Goal: Task Accomplishment & Management: Use online tool/utility

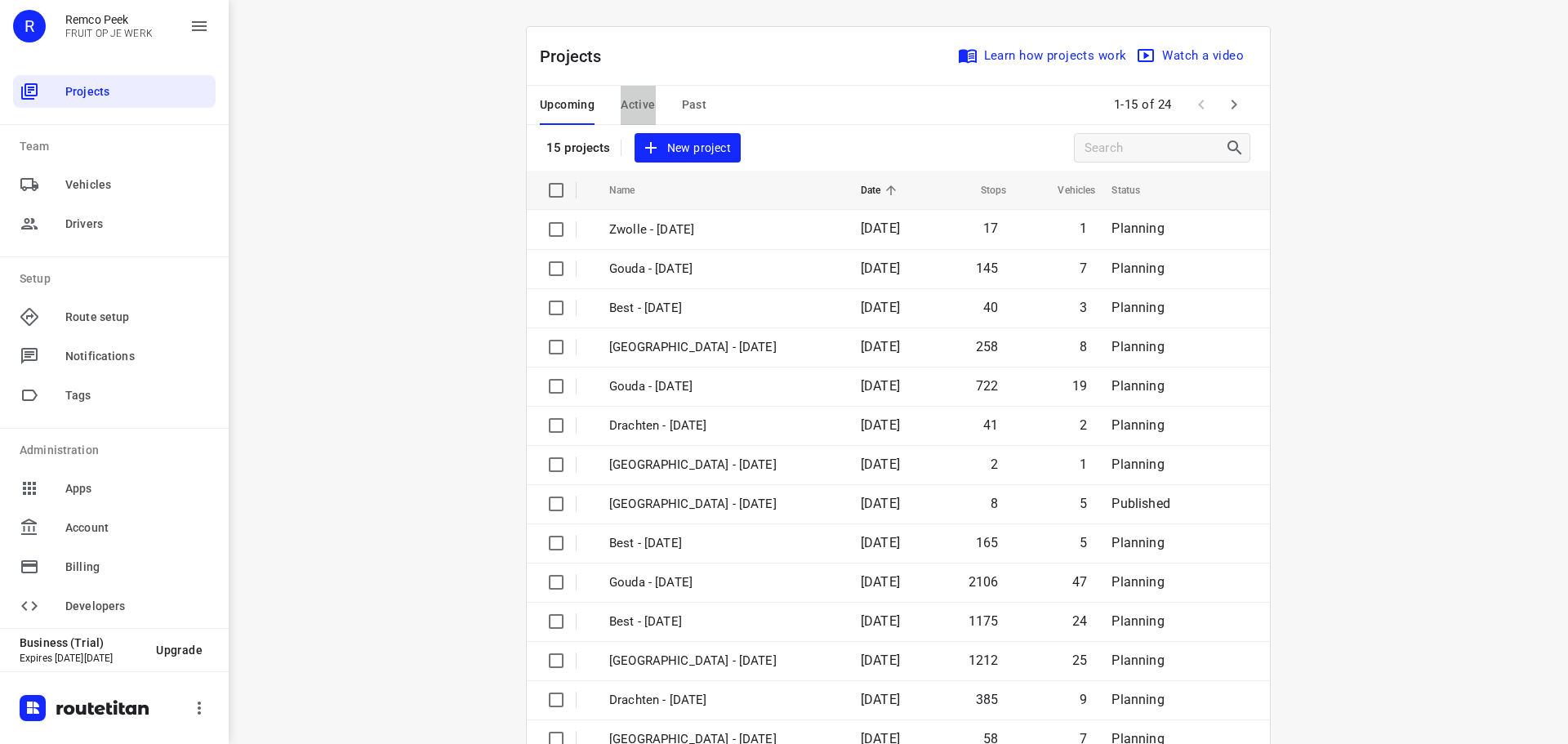
click at [626, 101] on span "Active" at bounding box center [638, 104] width 35 height 20
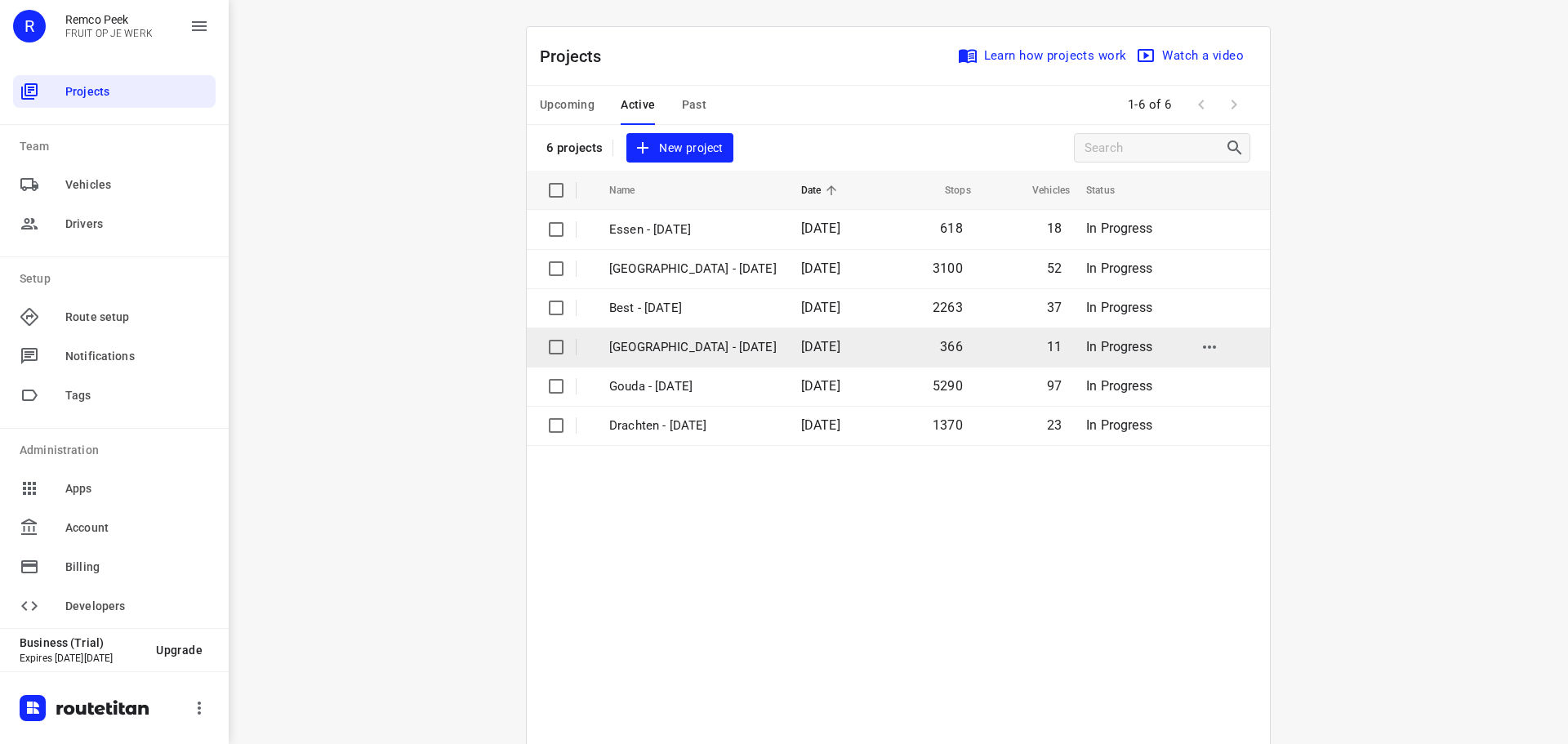
click at [654, 342] on p "[GEOGRAPHIC_DATA] - [DATE]" at bounding box center [693, 347] width 167 height 19
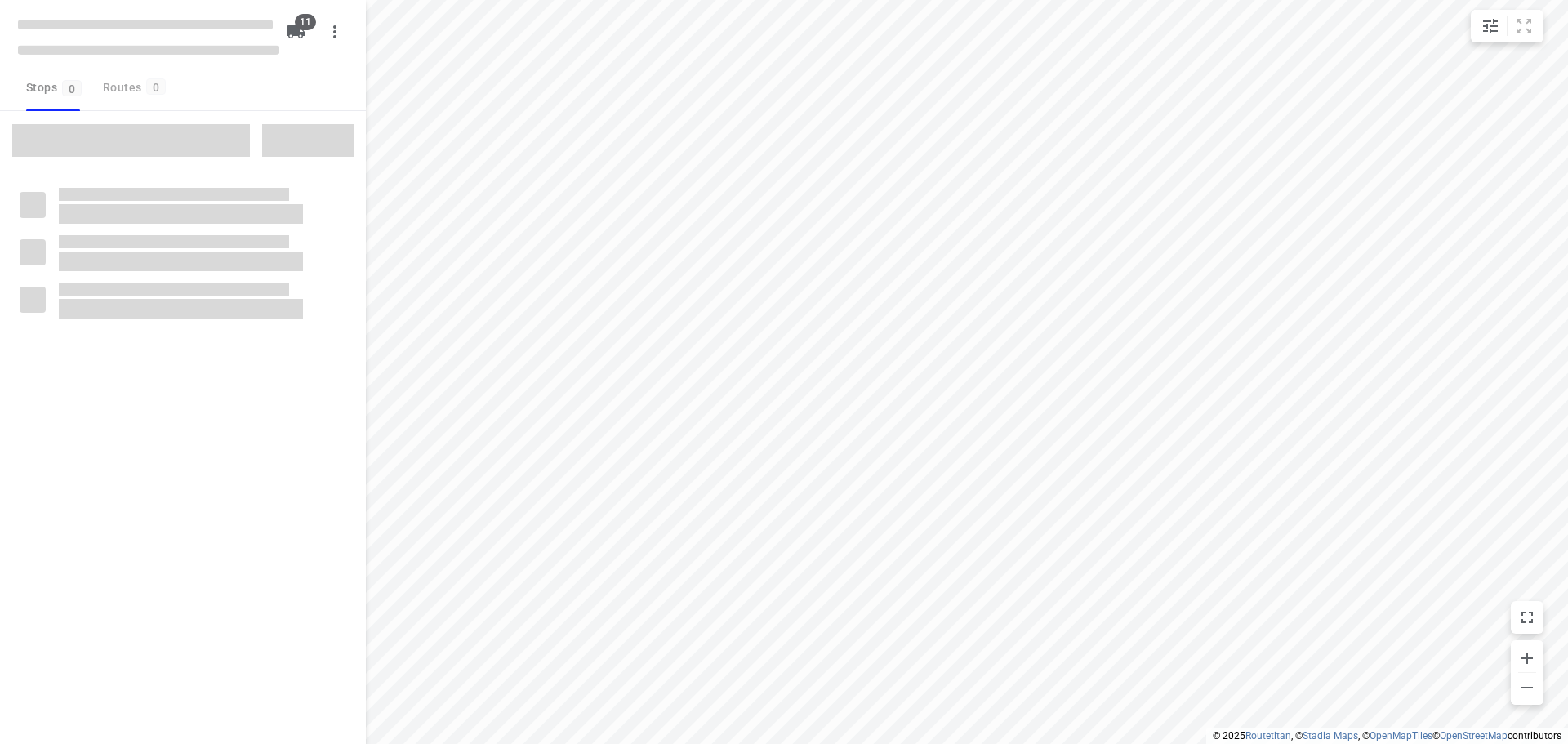
checkbox input "true"
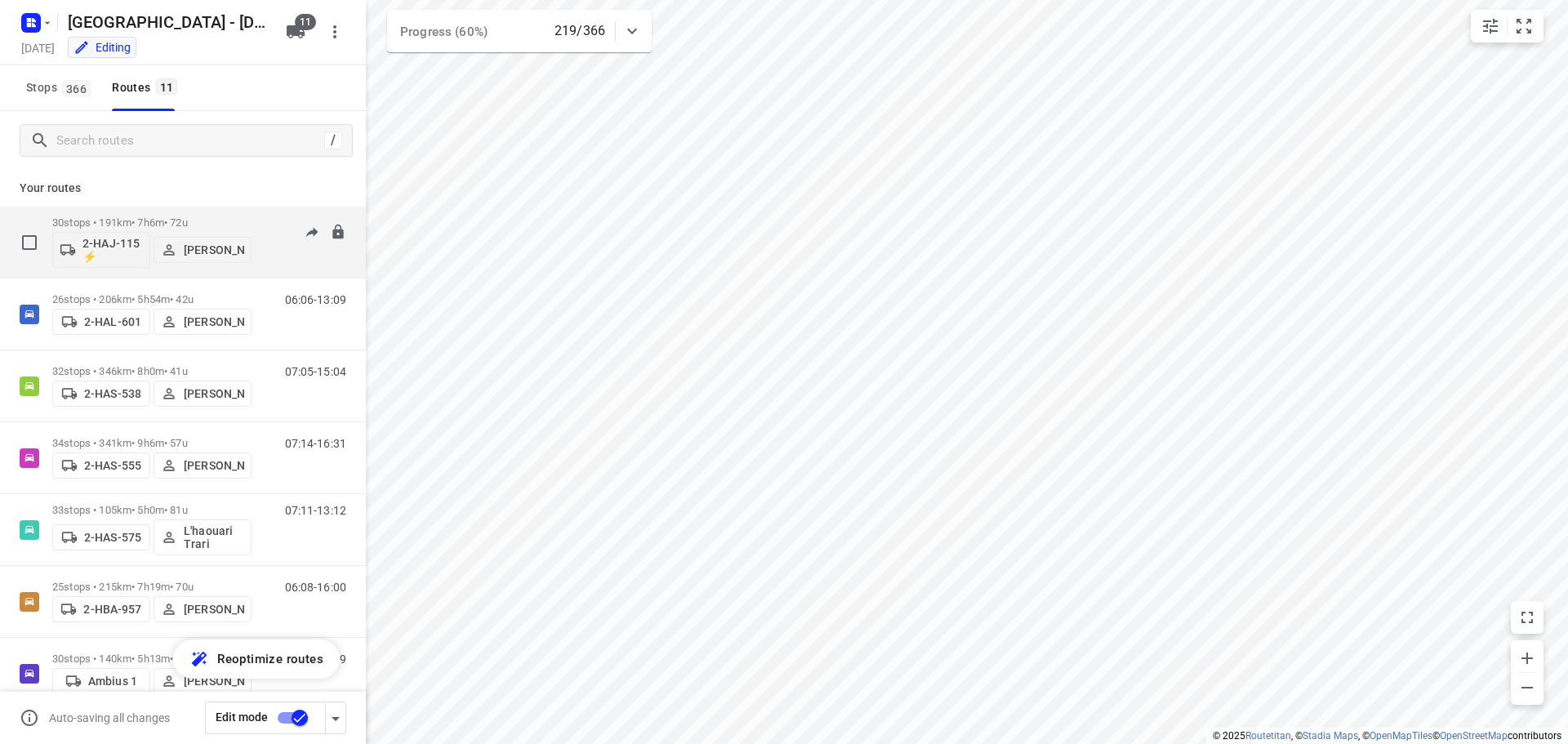
click at [172, 218] on p "30 stops • 191km • 7h6m • 72u" at bounding box center [152, 222] width 199 height 12
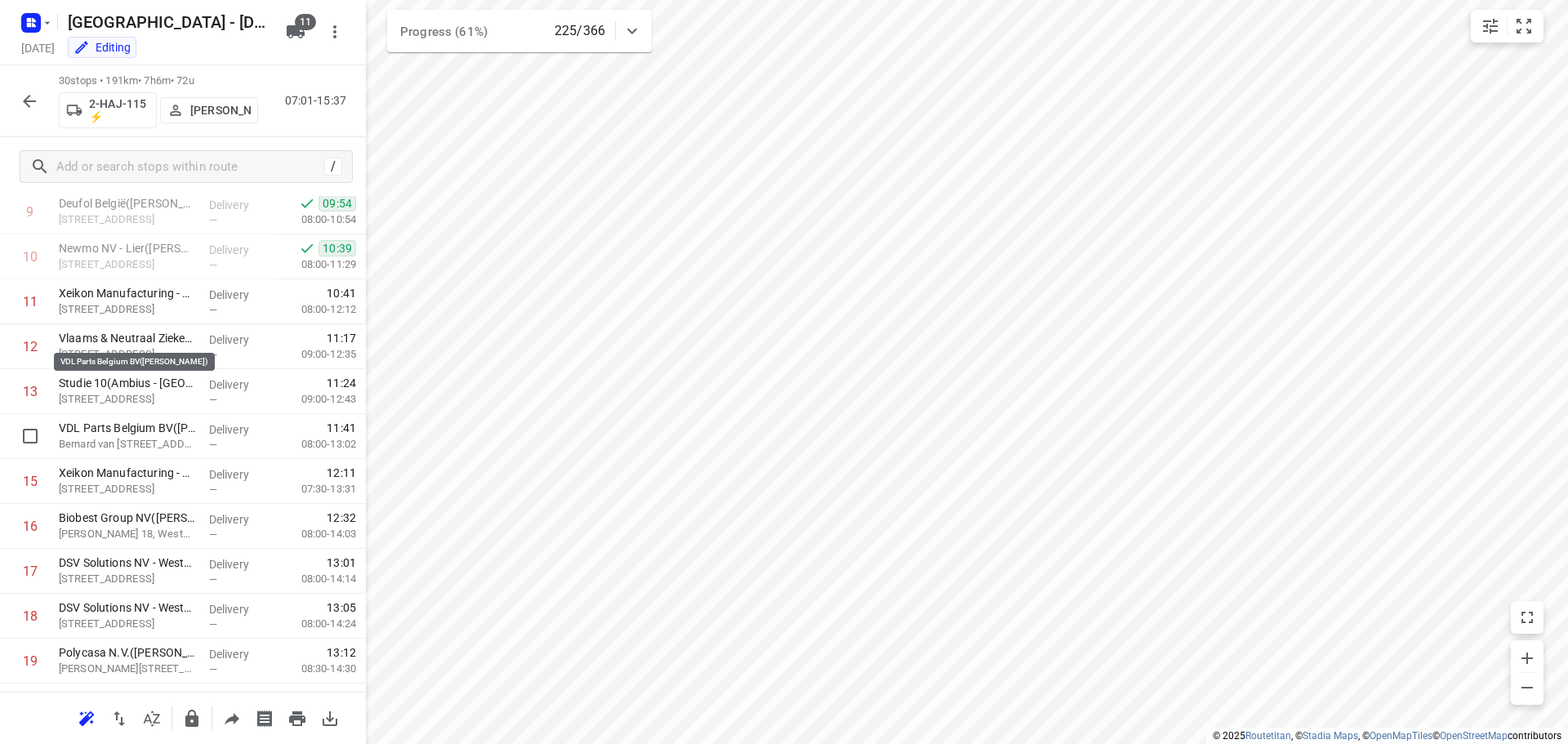
scroll to position [407, 0]
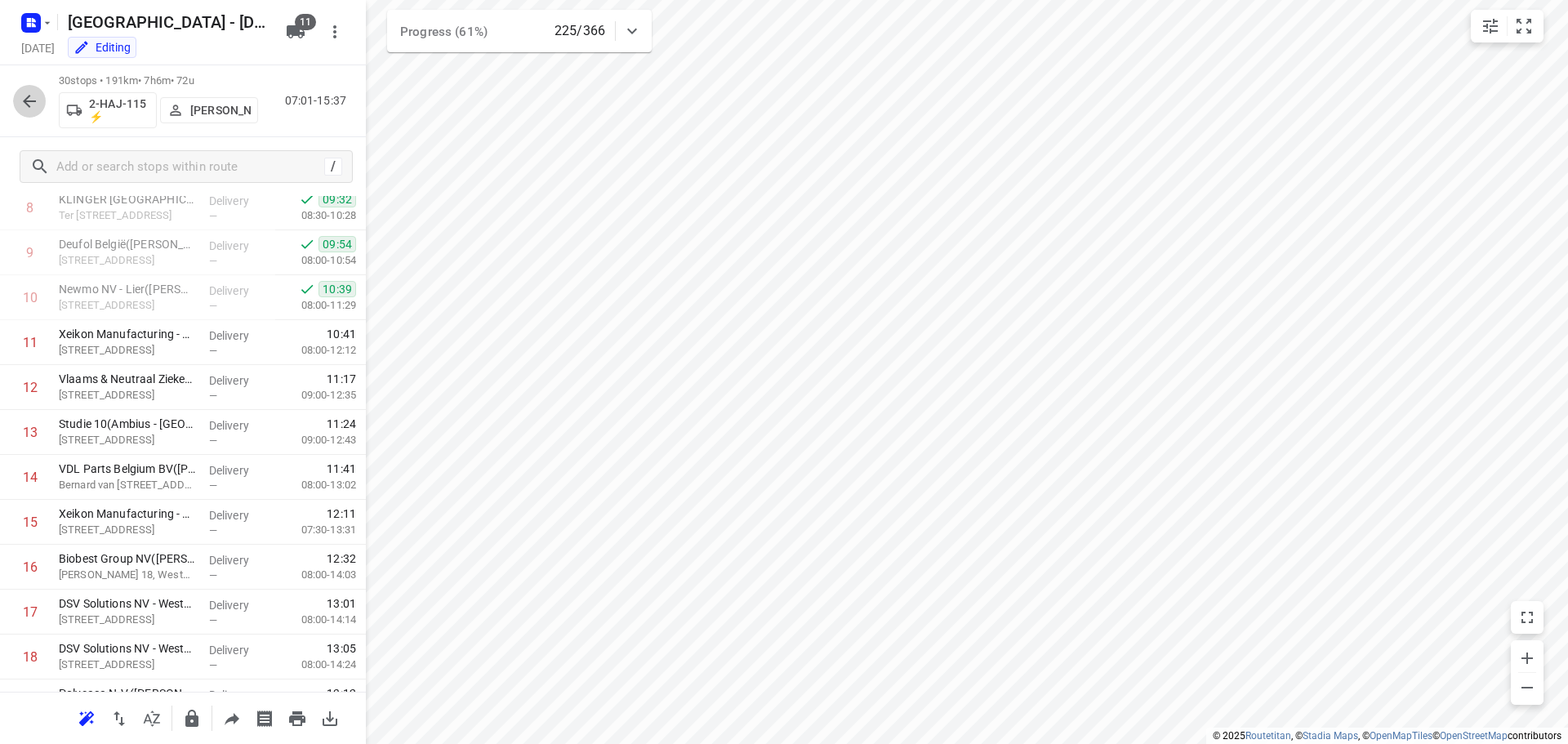
click at [29, 96] on icon "button" at bounding box center [29, 101] width 13 height 13
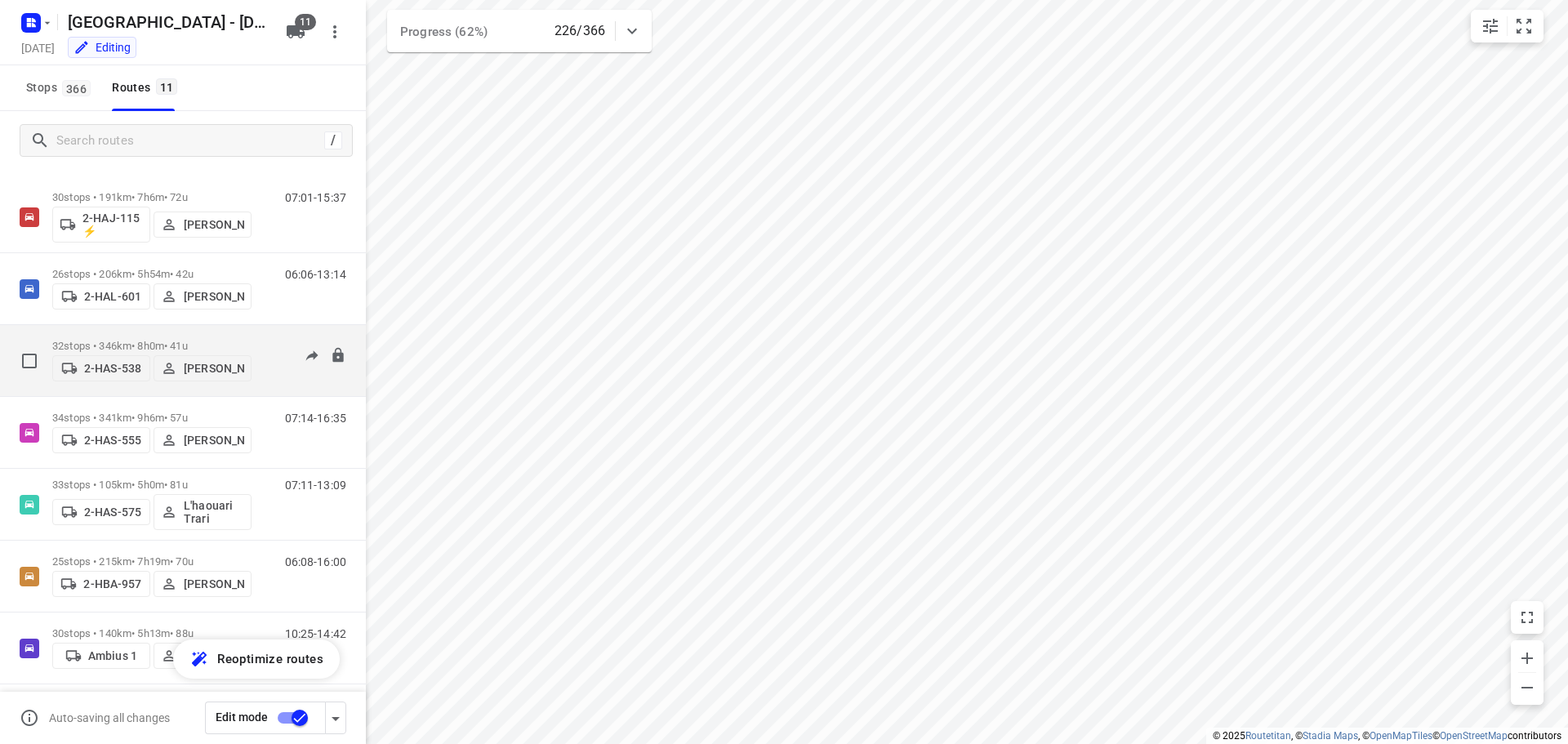
scroll to position [0, 0]
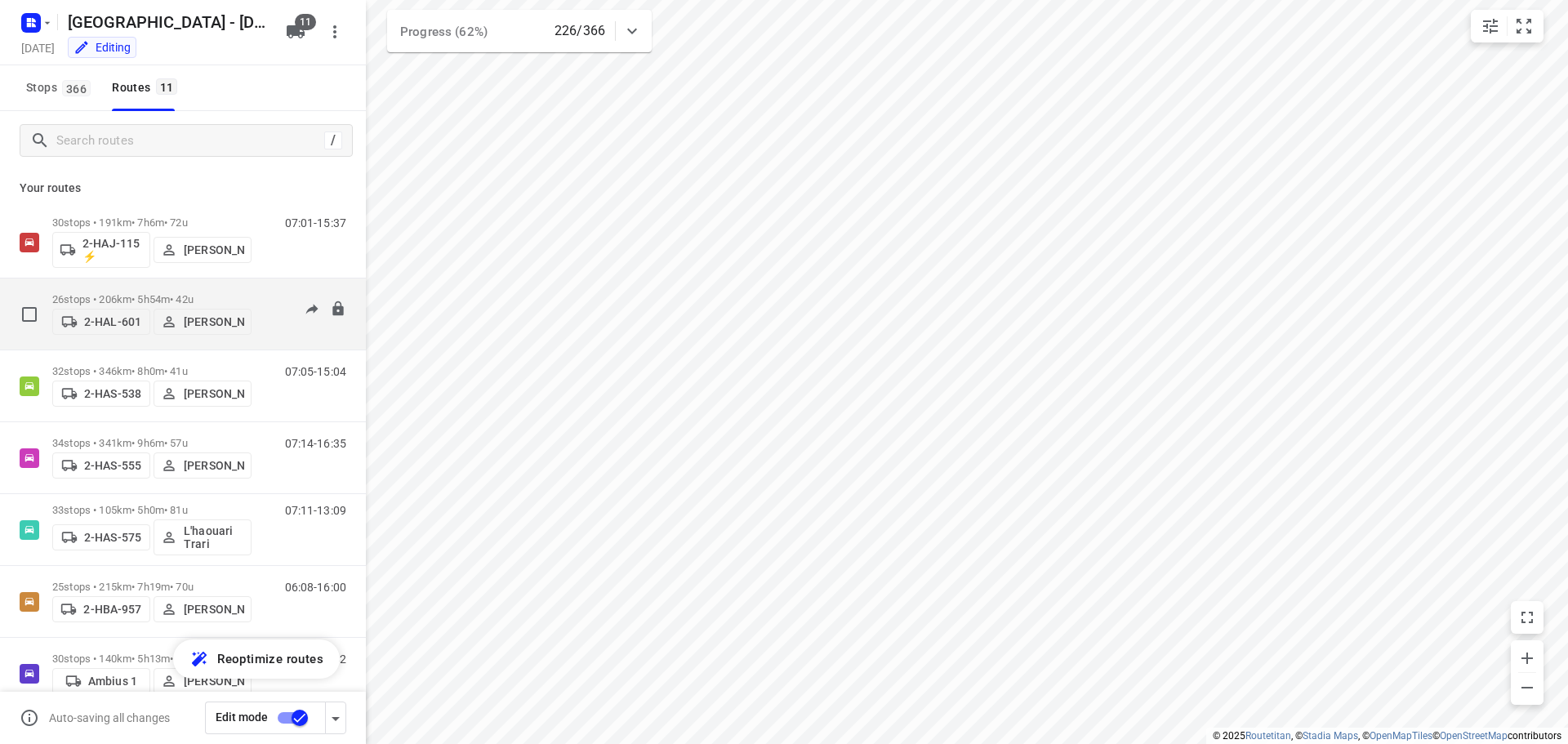
click at [123, 287] on div "26 stops • 206km • 5h54m • 42u 2-HAL-601 [PERSON_NAME]" at bounding box center [152, 314] width 199 height 58
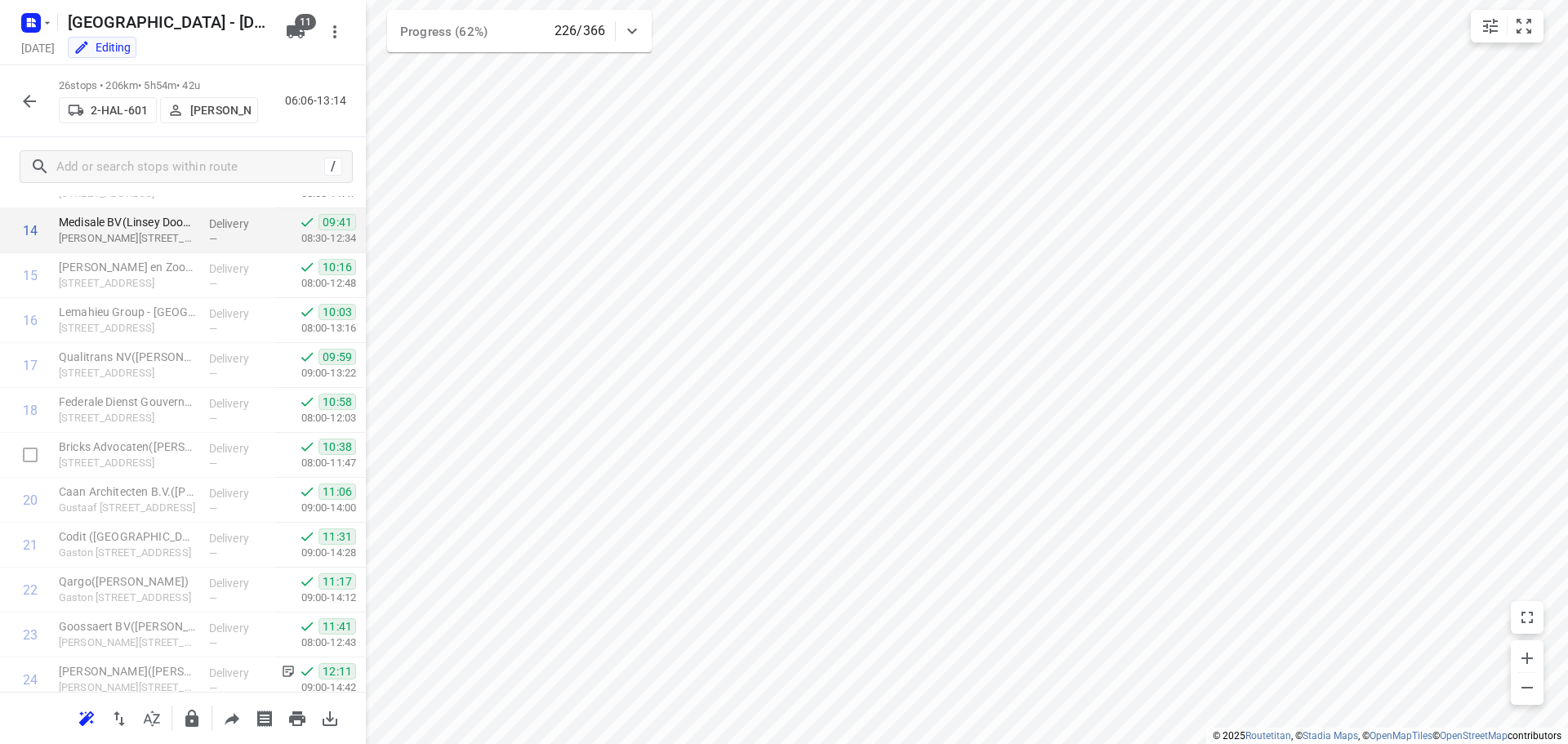
scroll to position [799, 0]
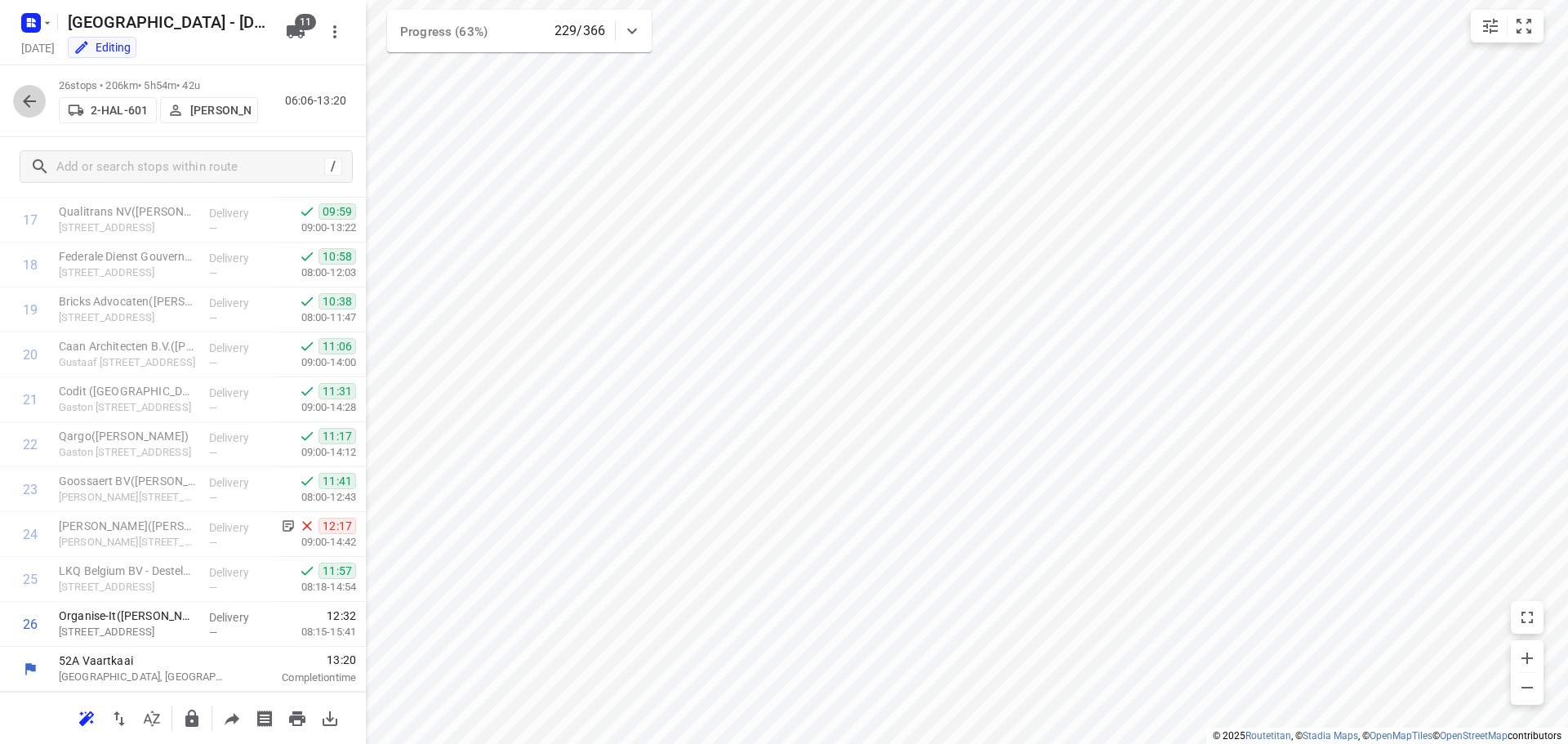
click at [23, 103] on icon "button" at bounding box center [30, 102] width 20 height 20
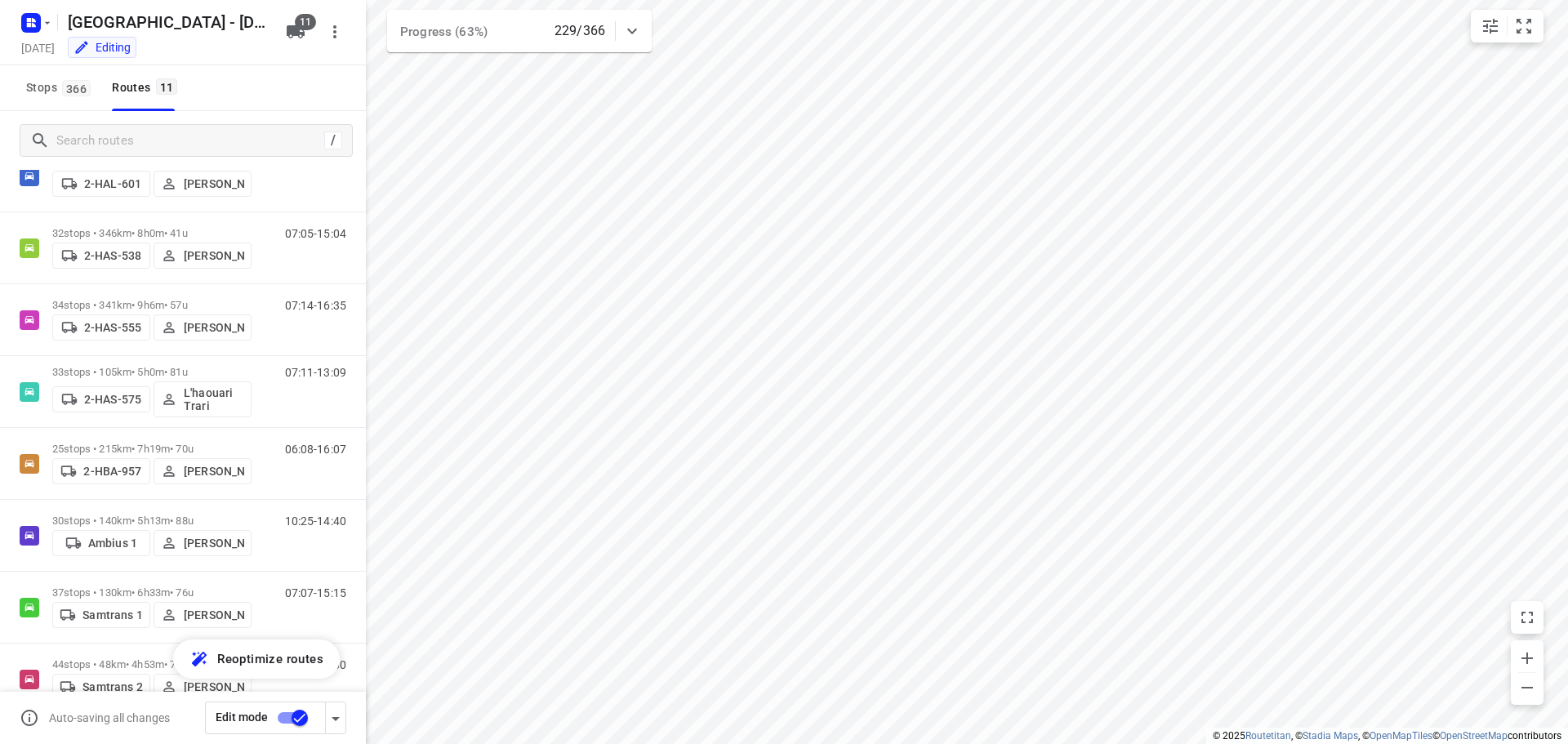
scroll to position [227, 0]
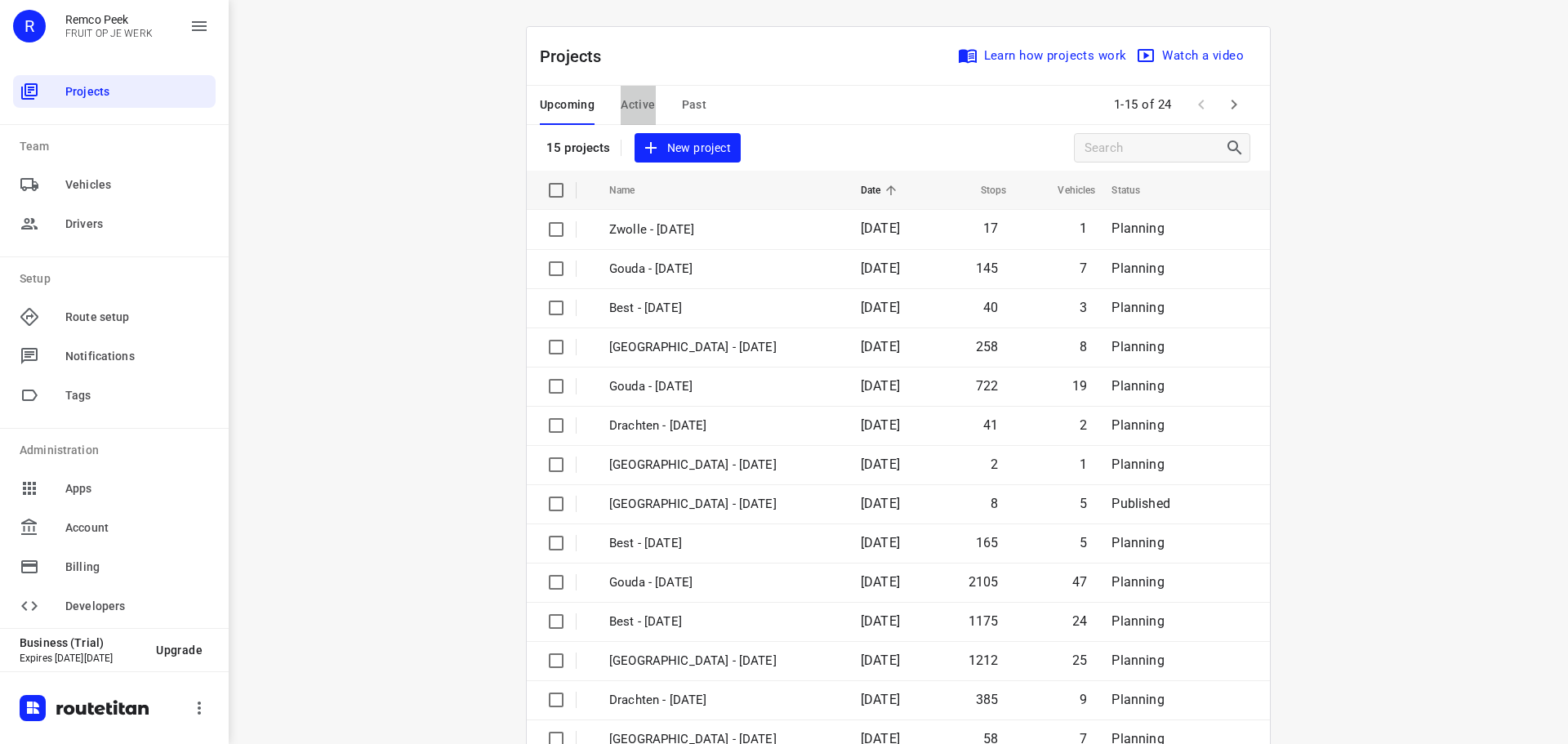
click at [621, 101] on span "Active" at bounding box center [638, 104] width 35 height 20
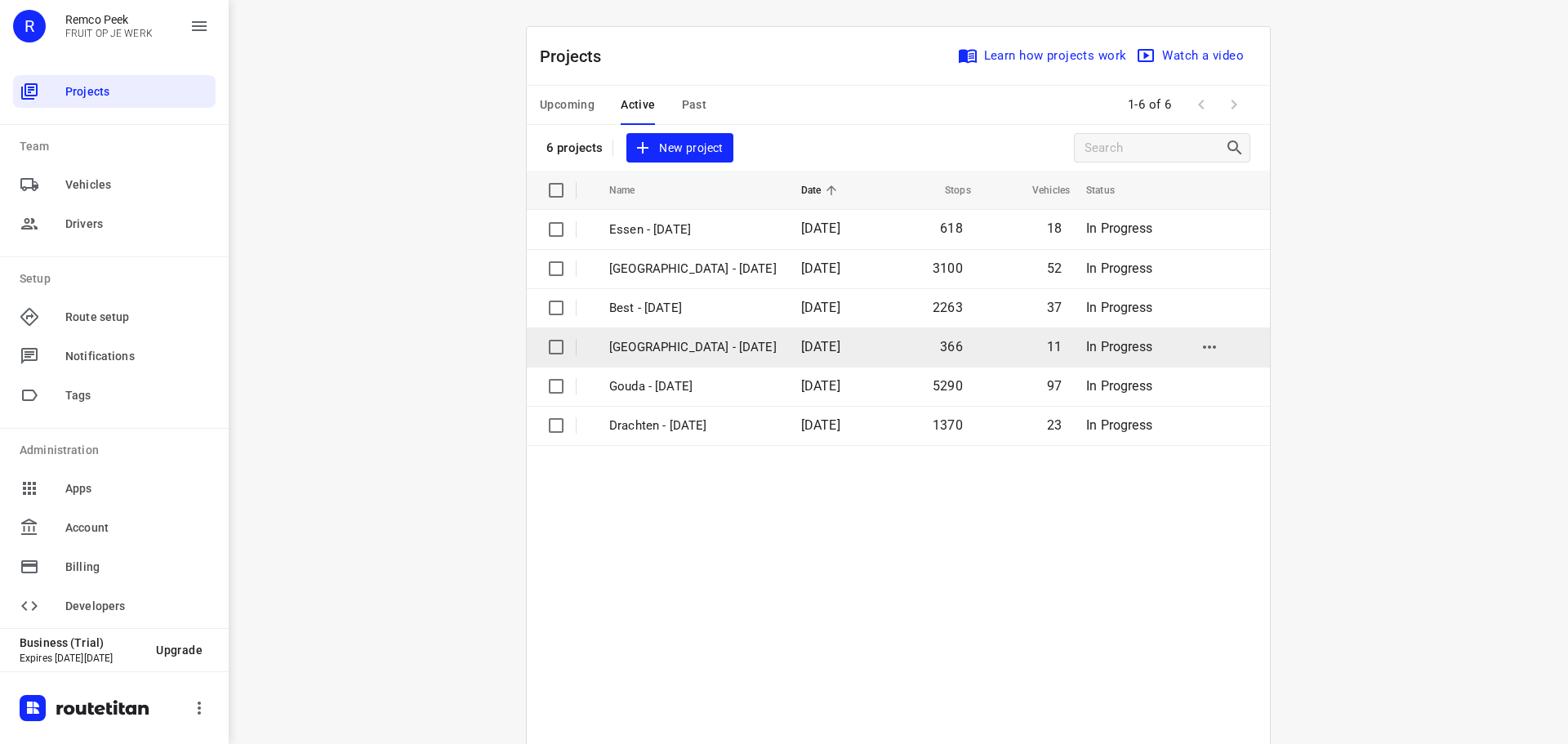
click at [655, 342] on p "[GEOGRAPHIC_DATA] - [DATE]" at bounding box center [693, 347] width 167 height 19
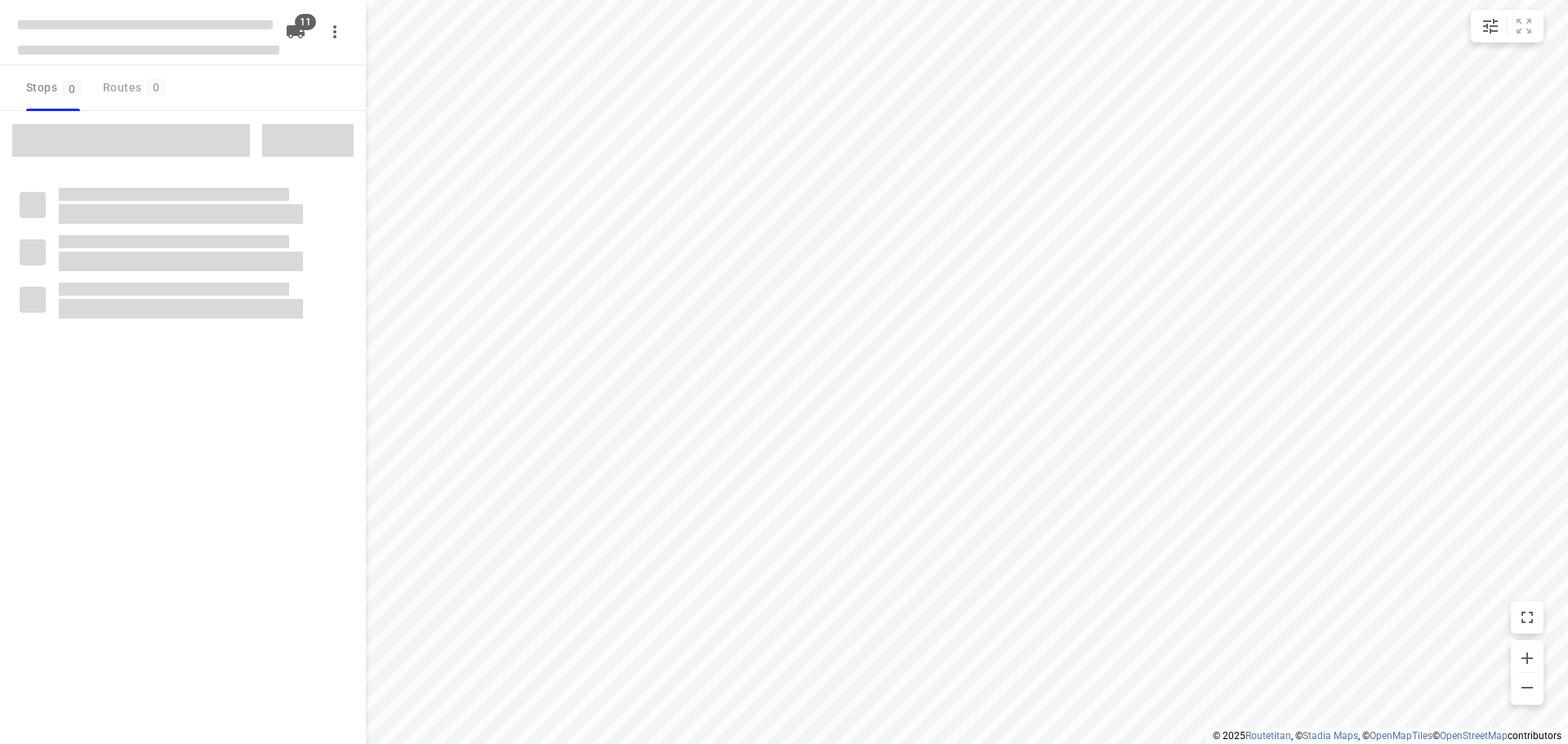
checkbox input "true"
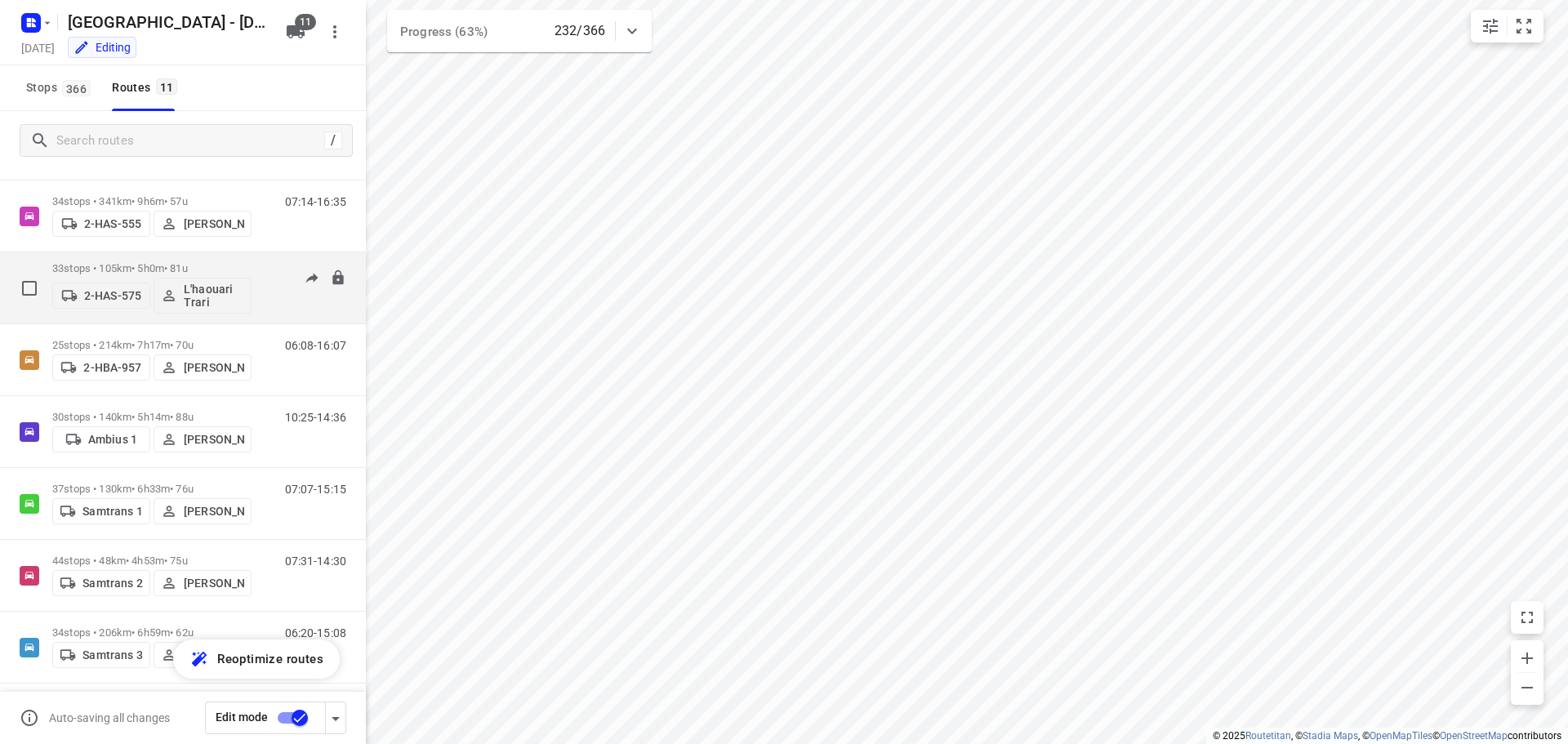
scroll to position [322, 0]
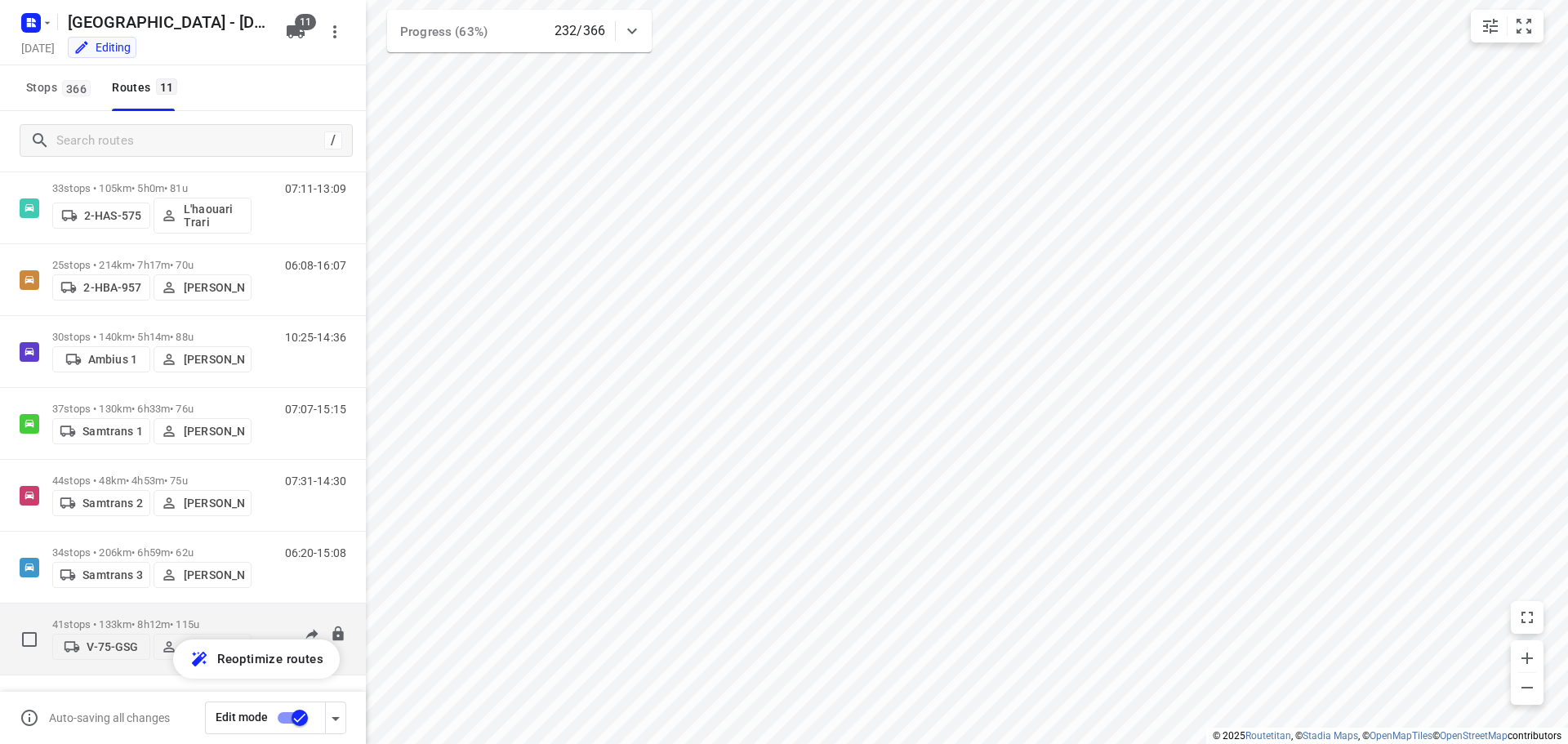
click at [111, 618] on p "41 stops • 133km • 8h12m • 115u" at bounding box center [152, 623] width 199 height 12
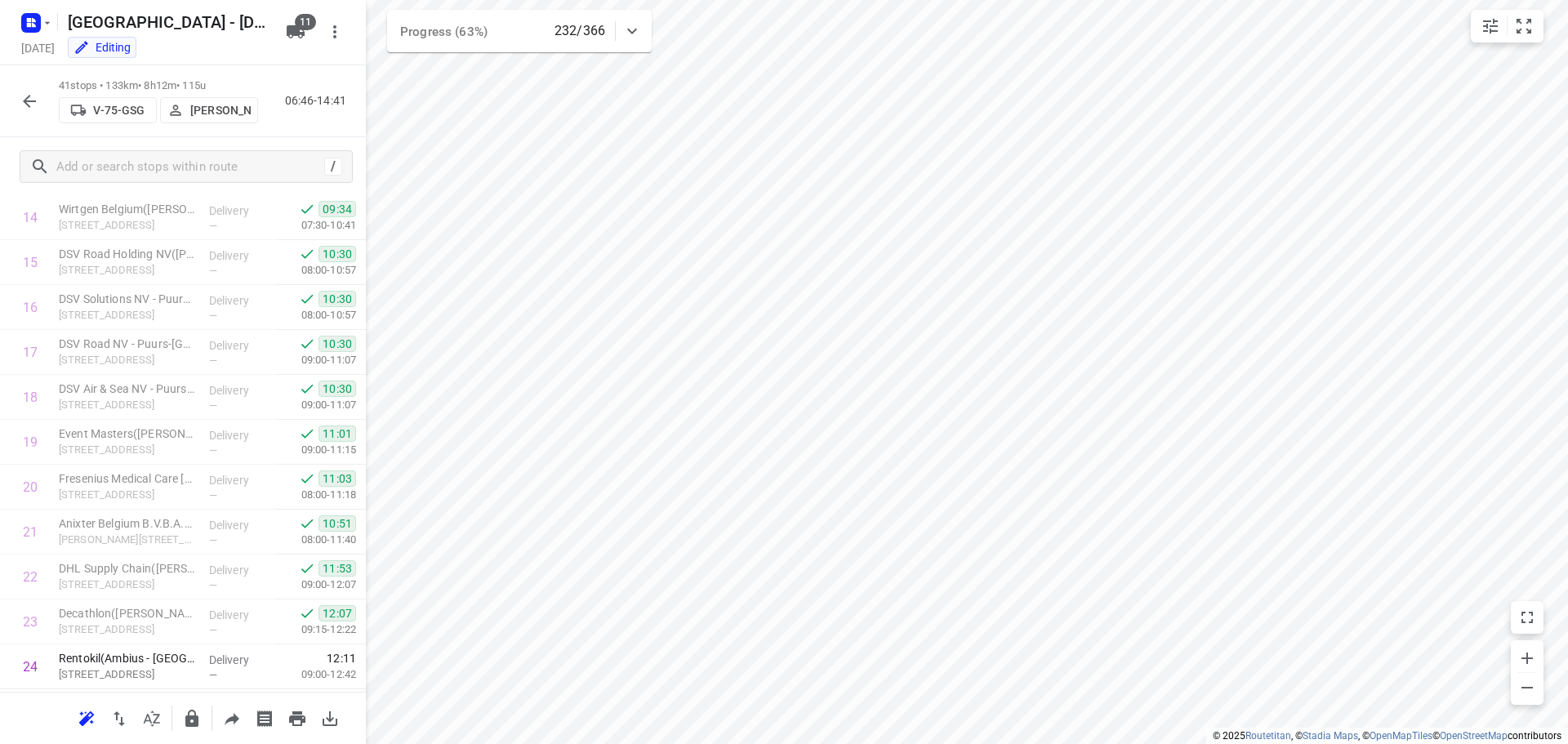
scroll to position [574, 0]
click at [29, 97] on icon "button" at bounding box center [30, 102] width 20 height 20
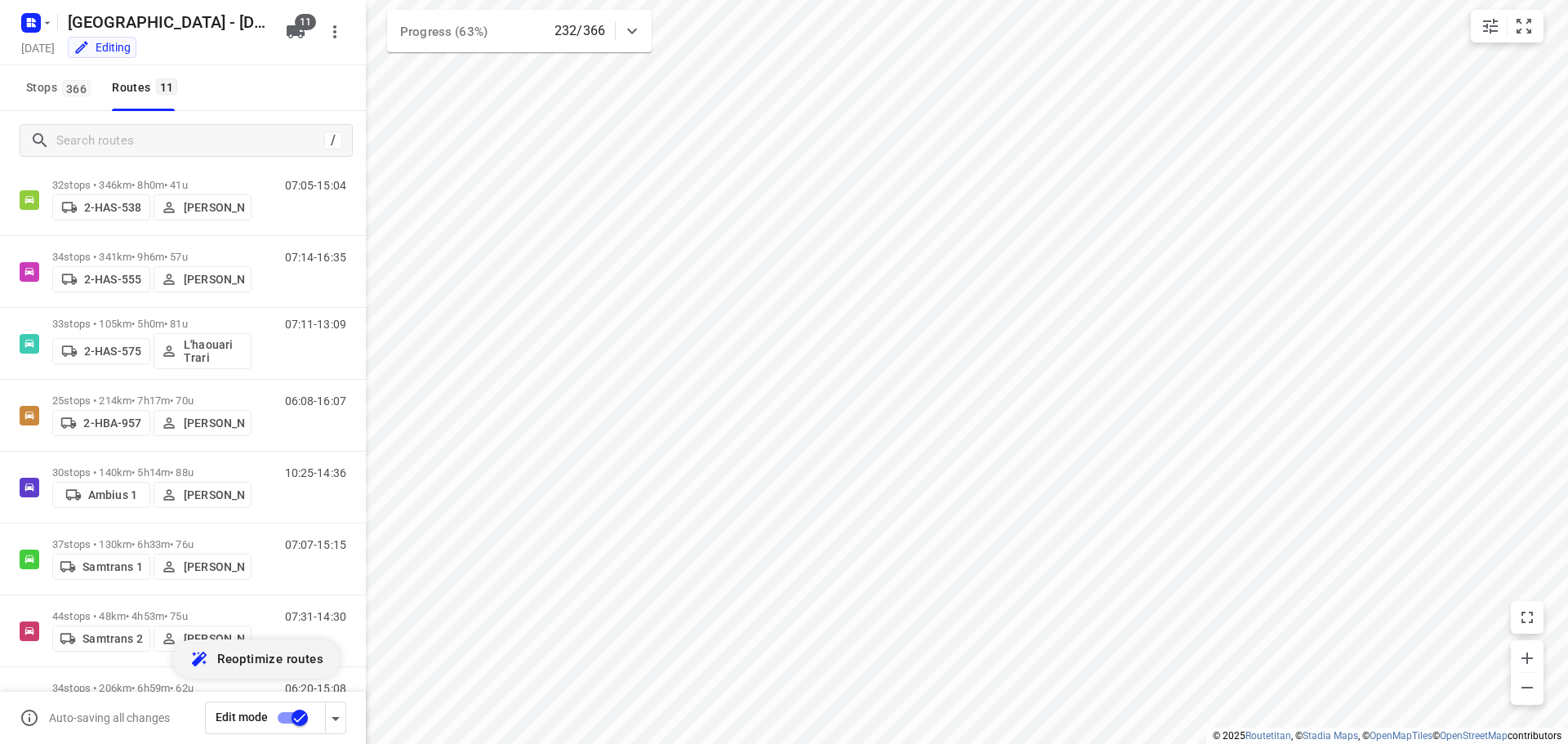
scroll to position [322, 0]
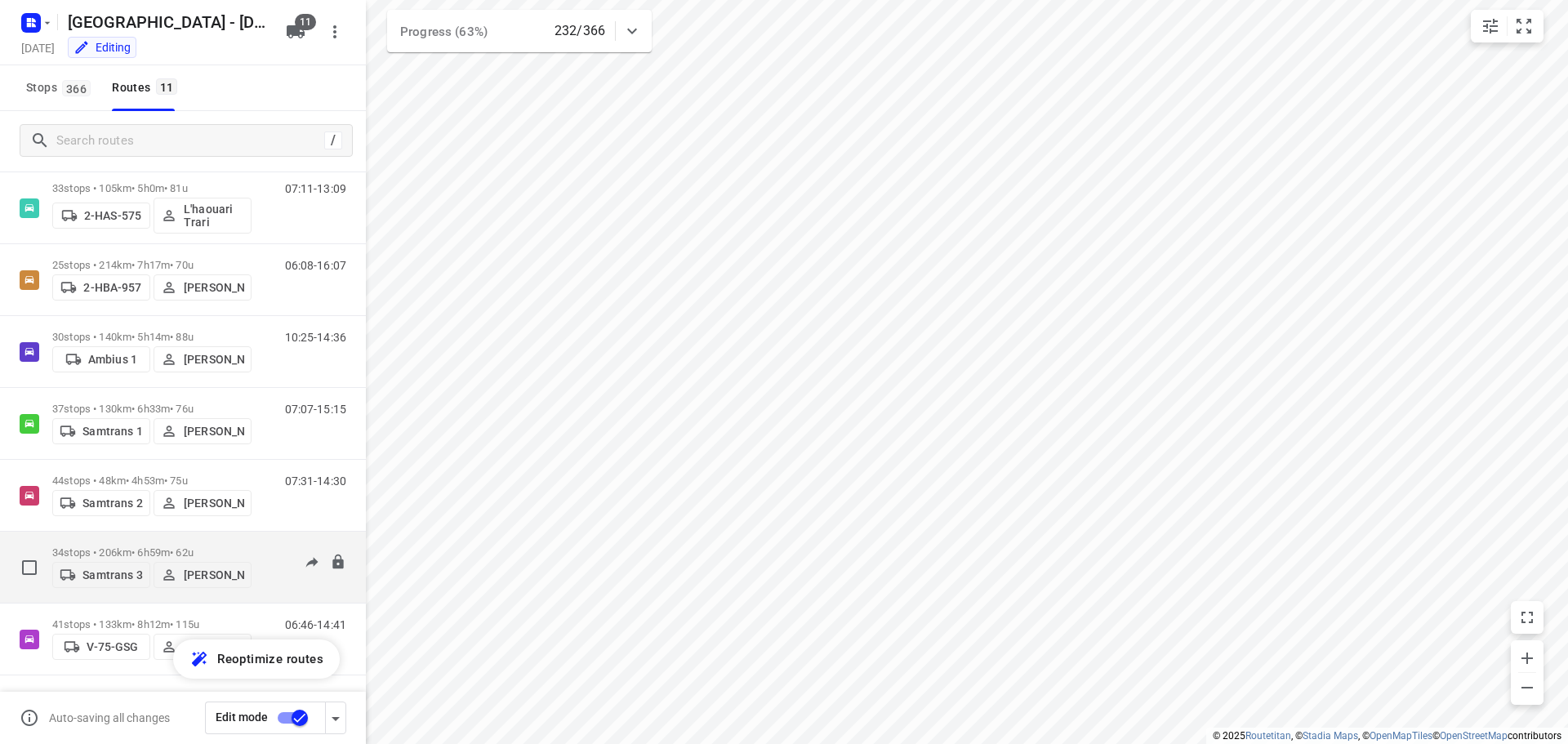
click at [111, 541] on div "34 stops • 206km • 6h59m • 62u Samtrans 3 [PERSON_NAME]" at bounding box center [152, 567] width 199 height 58
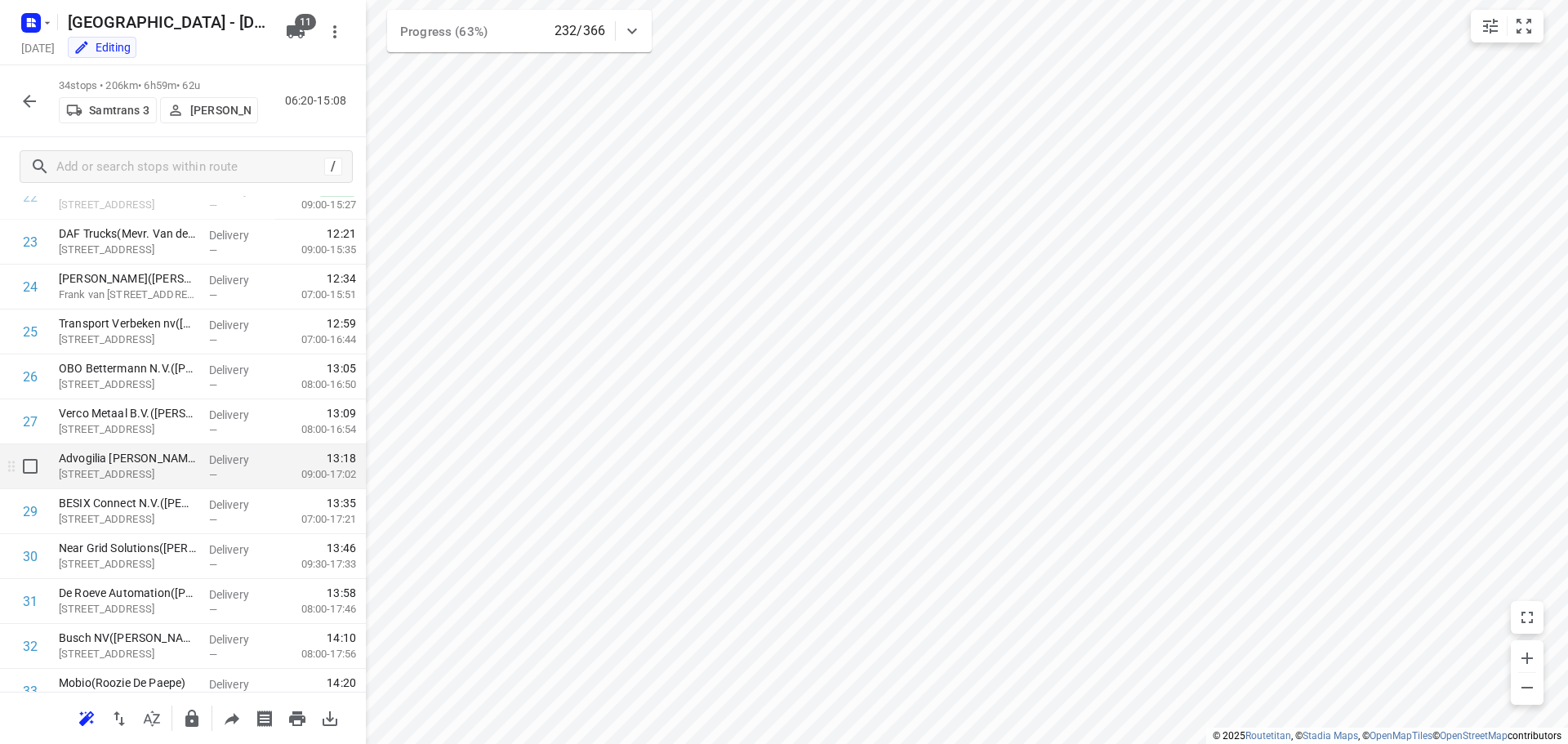
scroll to position [1157, 0]
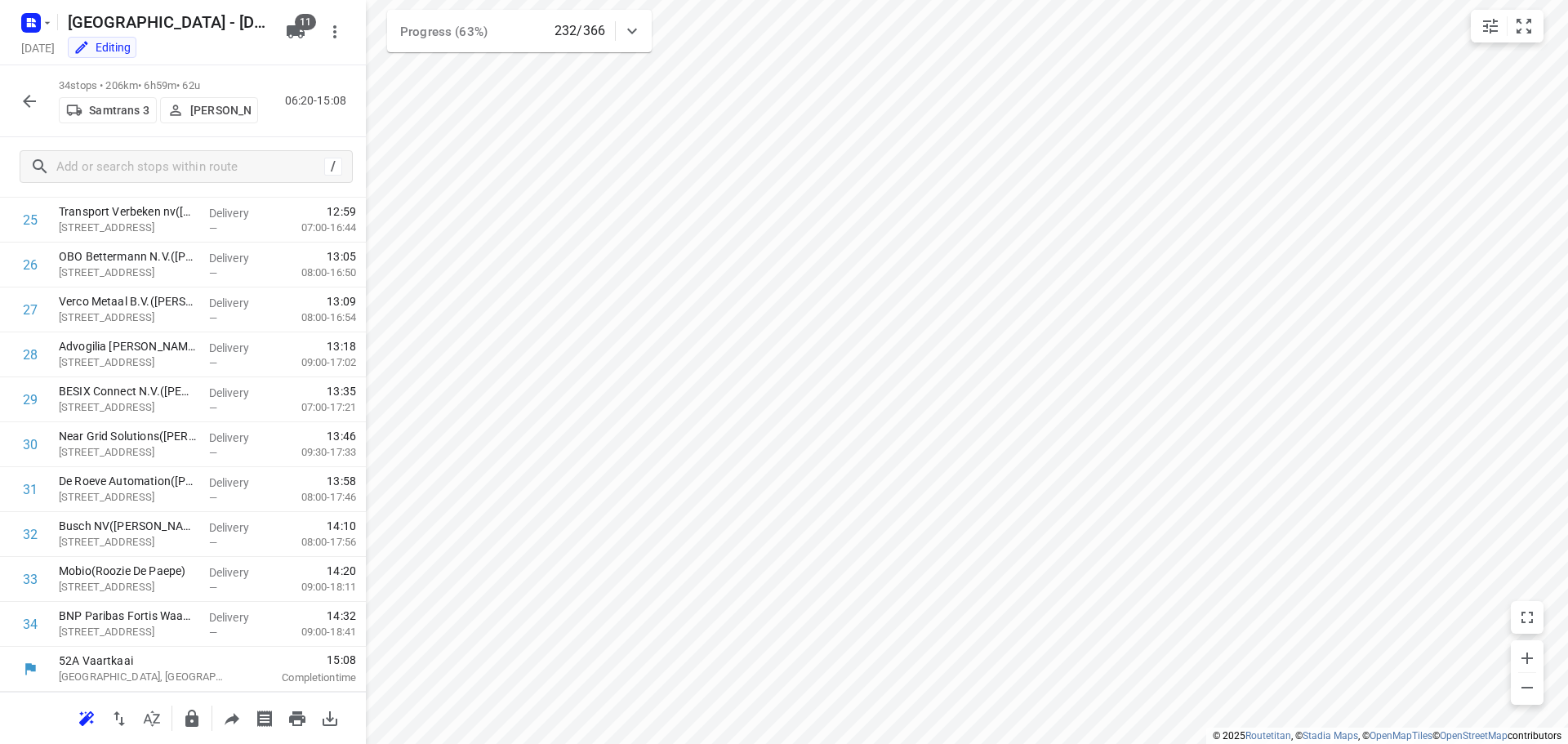
click at [28, 107] on icon "button" at bounding box center [30, 102] width 20 height 20
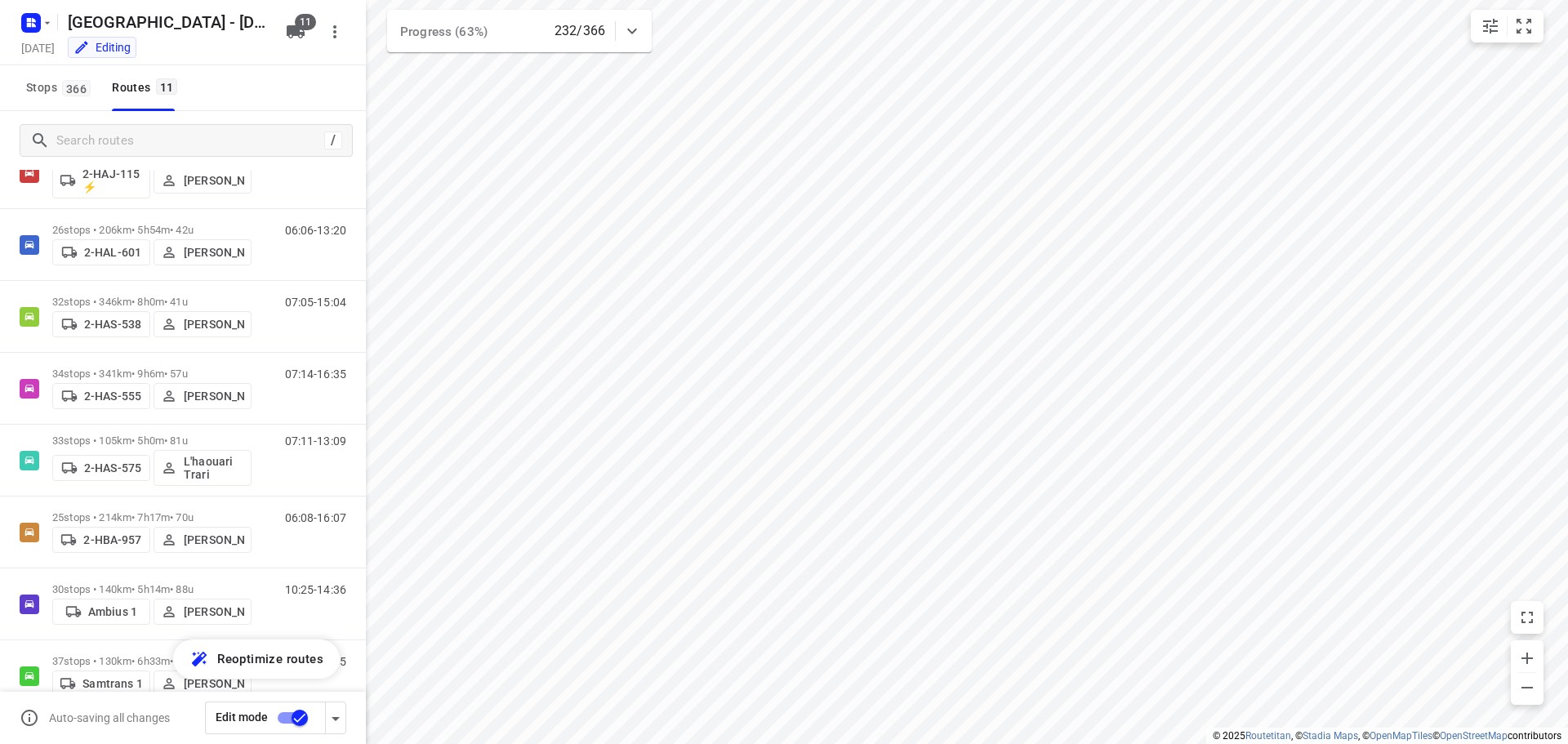
scroll to position [322, 0]
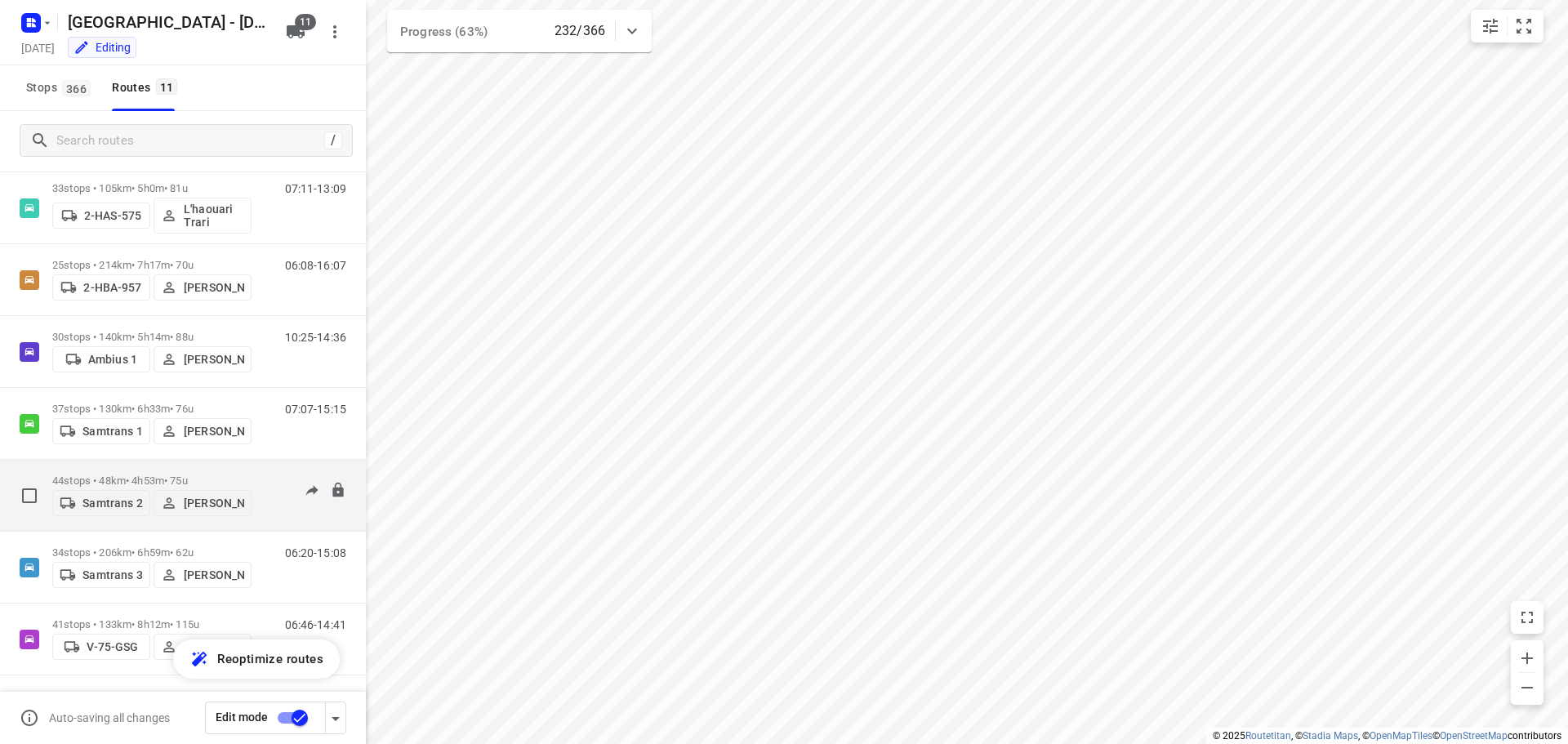
click at [115, 474] on p "44 stops • 48km • 4h53m • 75u" at bounding box center [152, 480] width 199 height 12
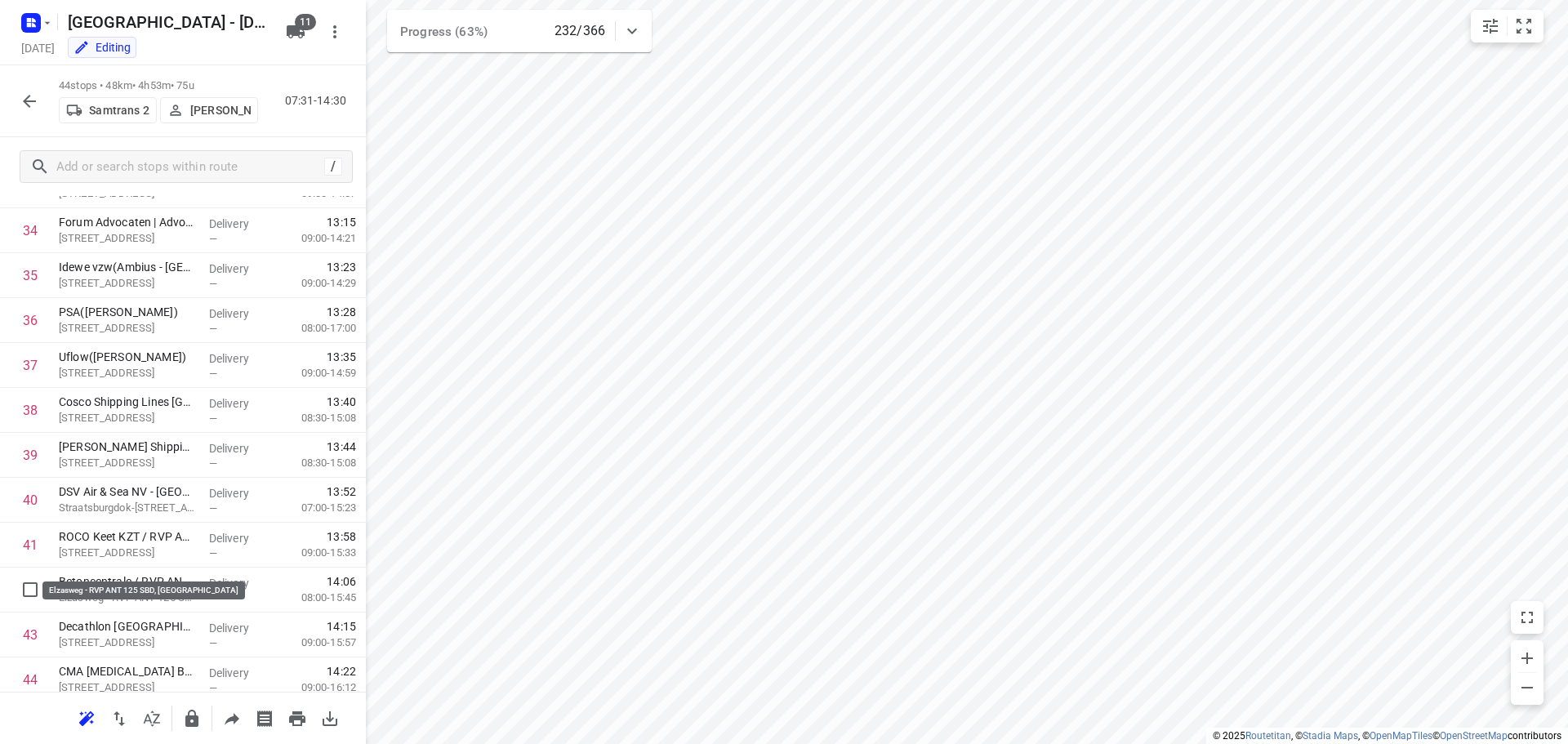
scroll to position [1606, 0]
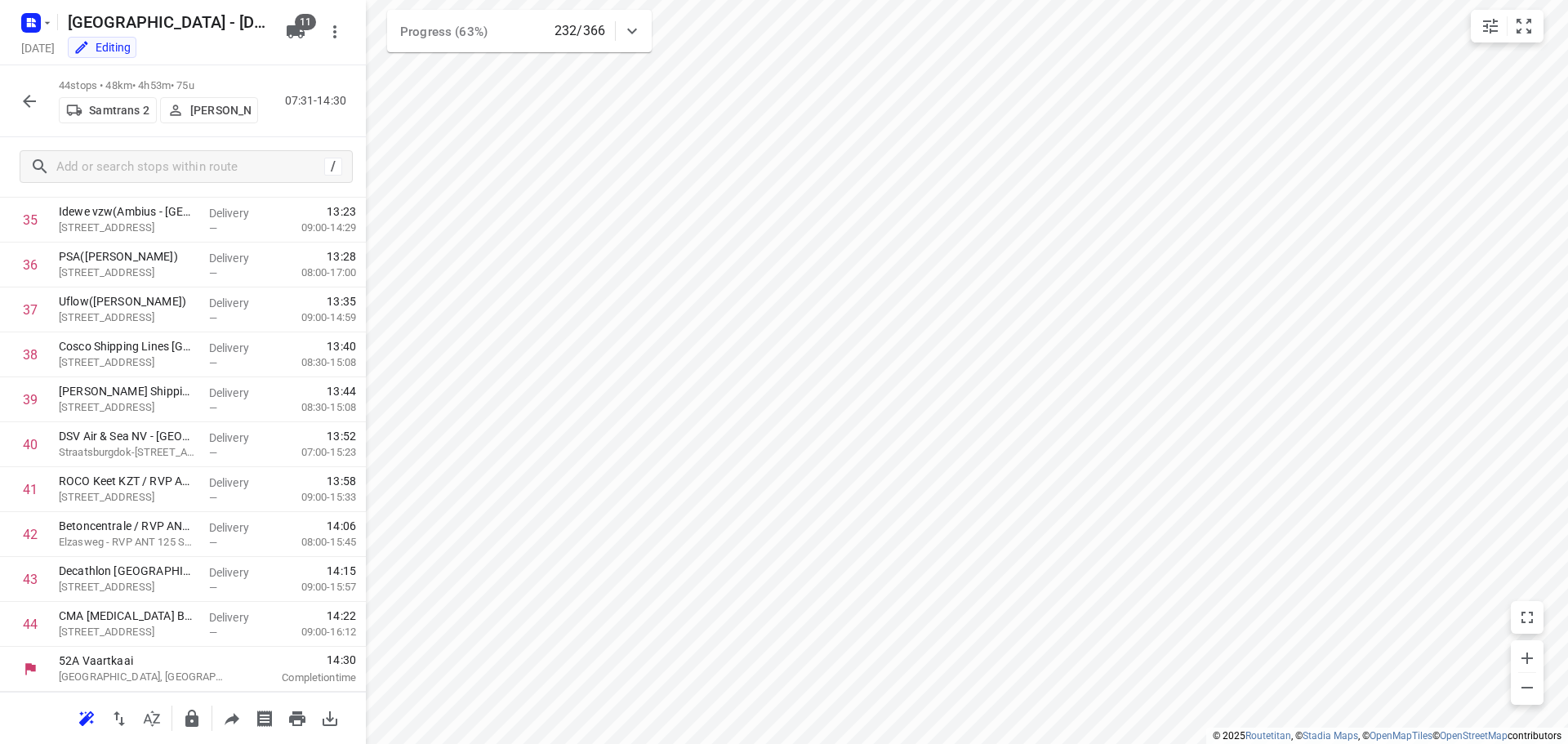
click at [28, 100] on icon "button" at bounding box center [30, 102] width 20 height 20
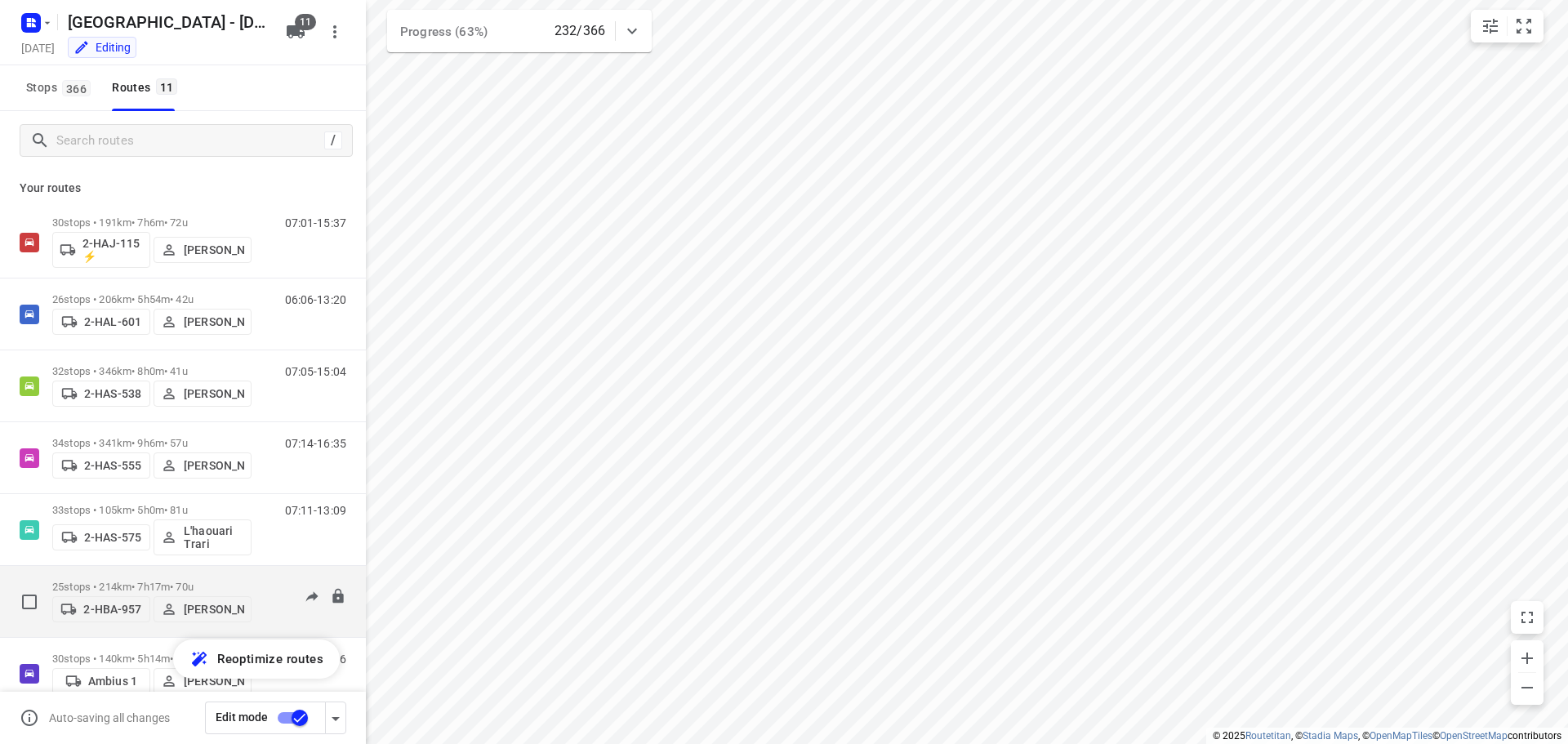
scroll to position [322, 0]
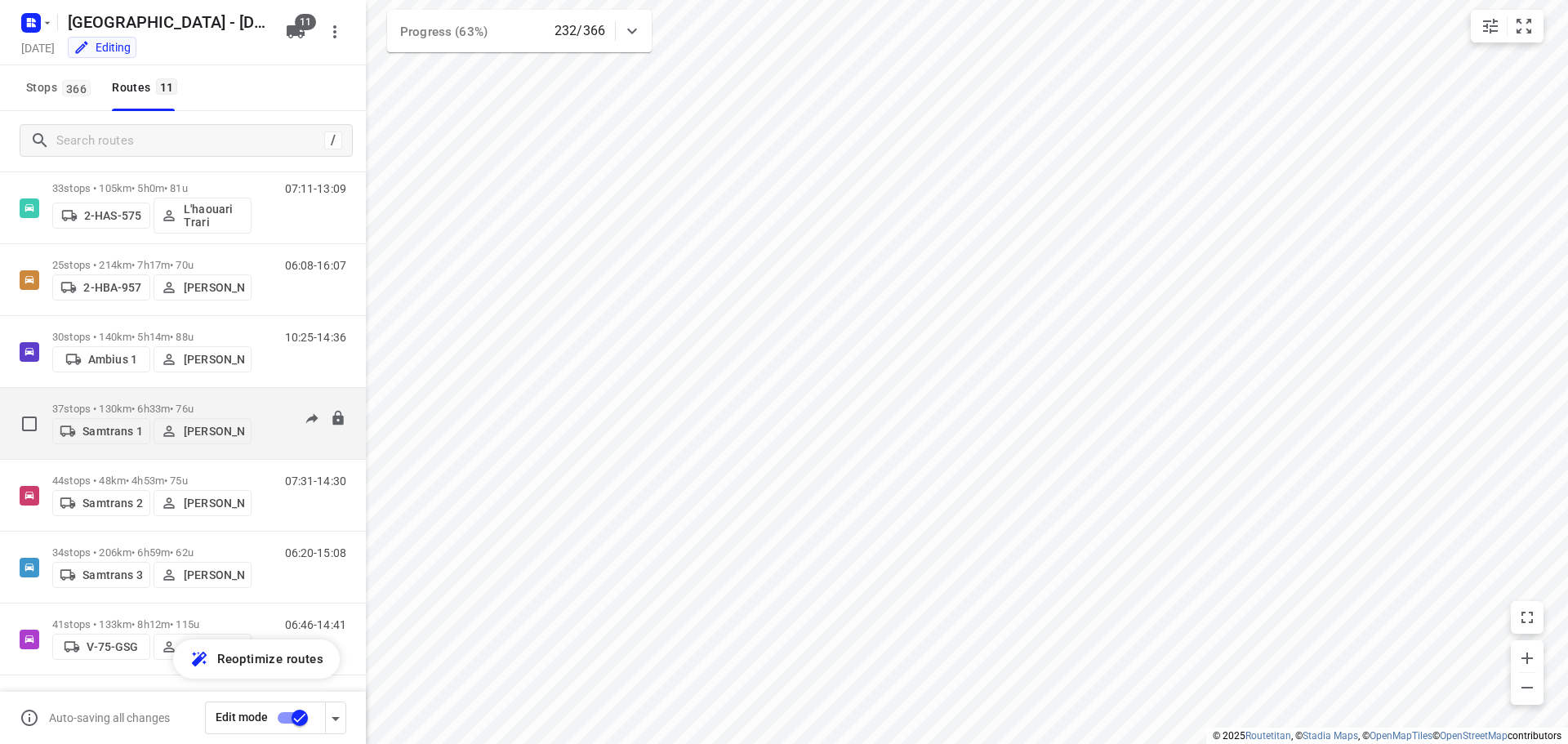
click at [105, 397] on div "37 stops • 130km • 6h33m • 76u Samtrans 1 [PERSON_NAME]" at bounding box center [152, 423] width 199 height 58
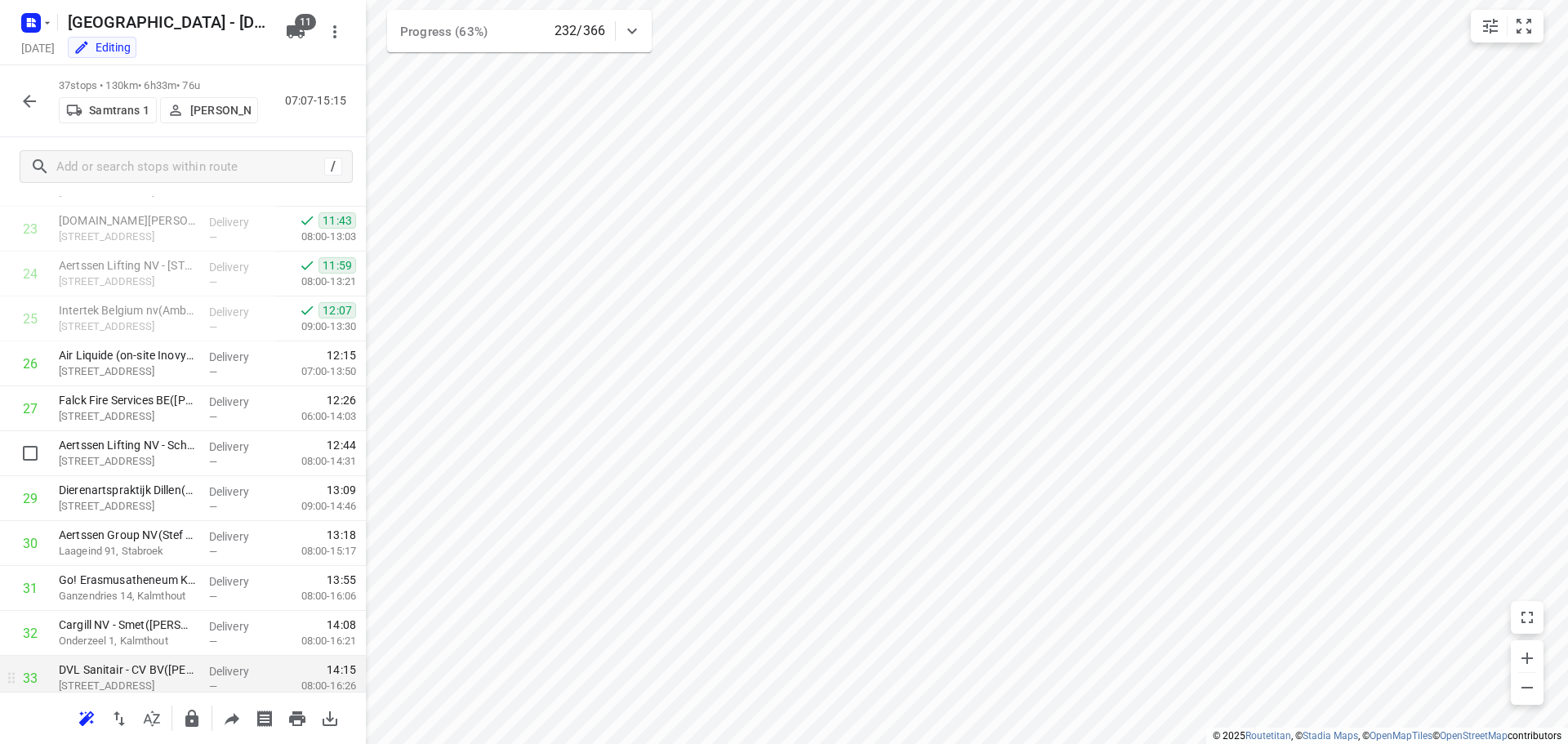
scroll to position [1293, 0]
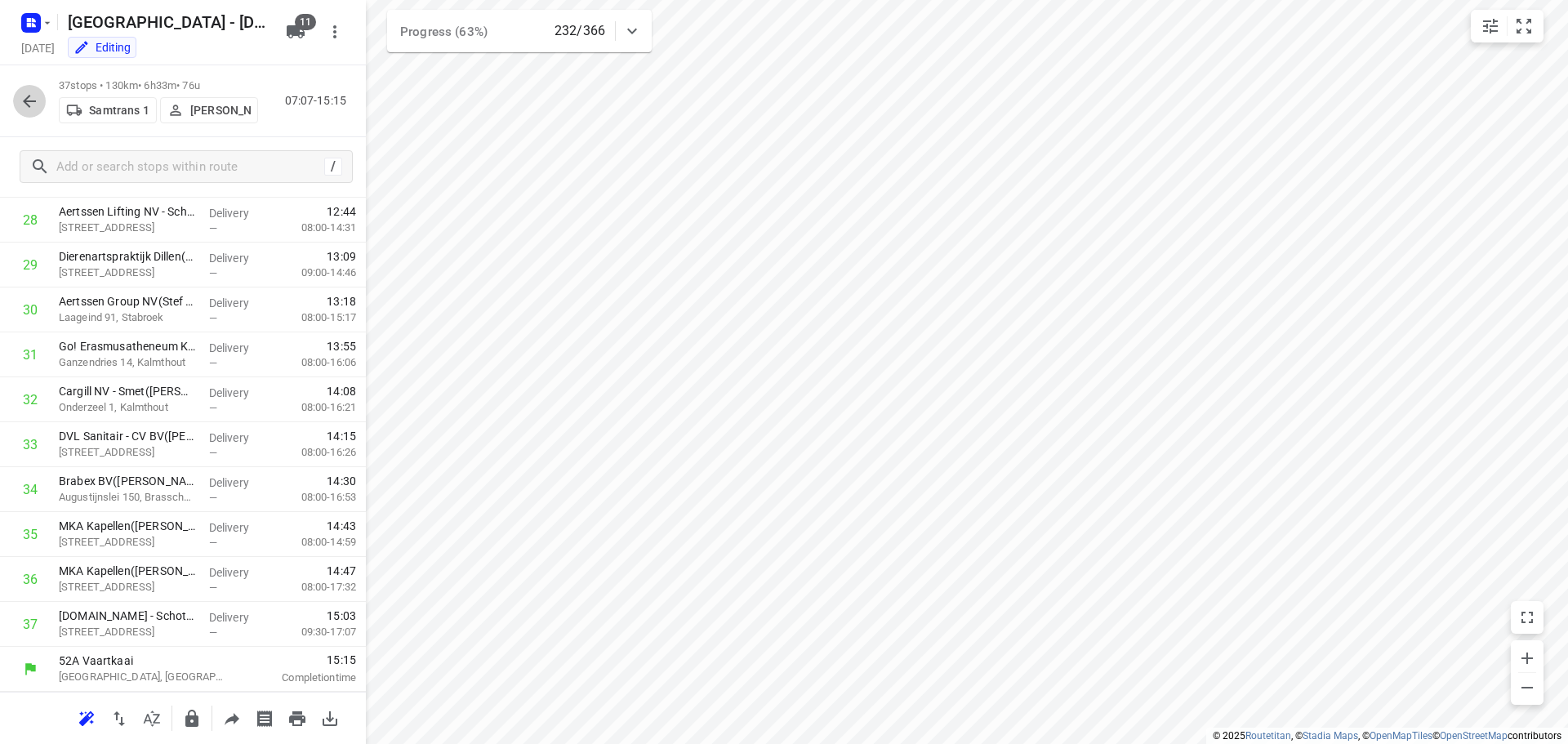
click at [22, 97] on icon "button" at bounding box center [30, 102] width 20 height 20
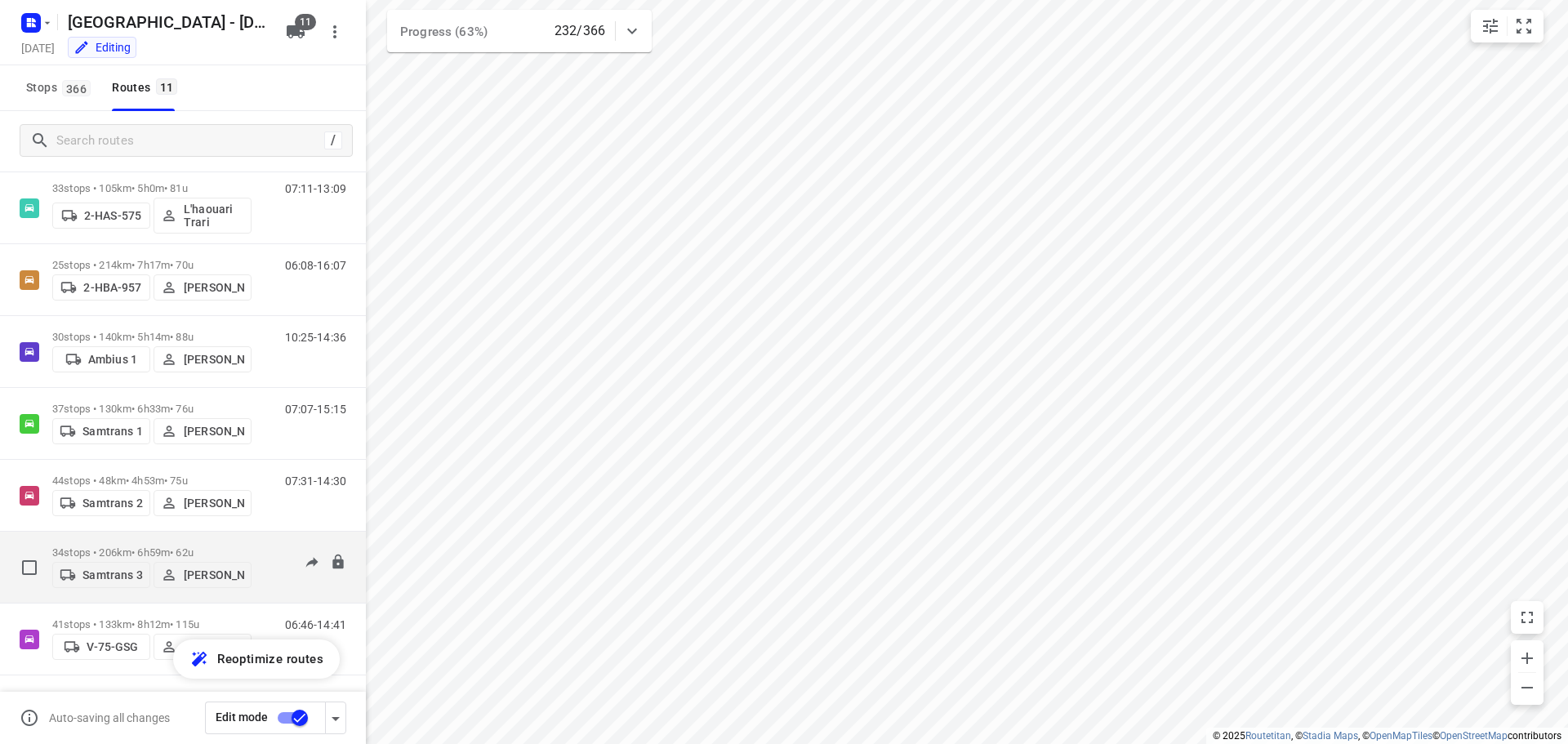
scroll to position [240, 0]
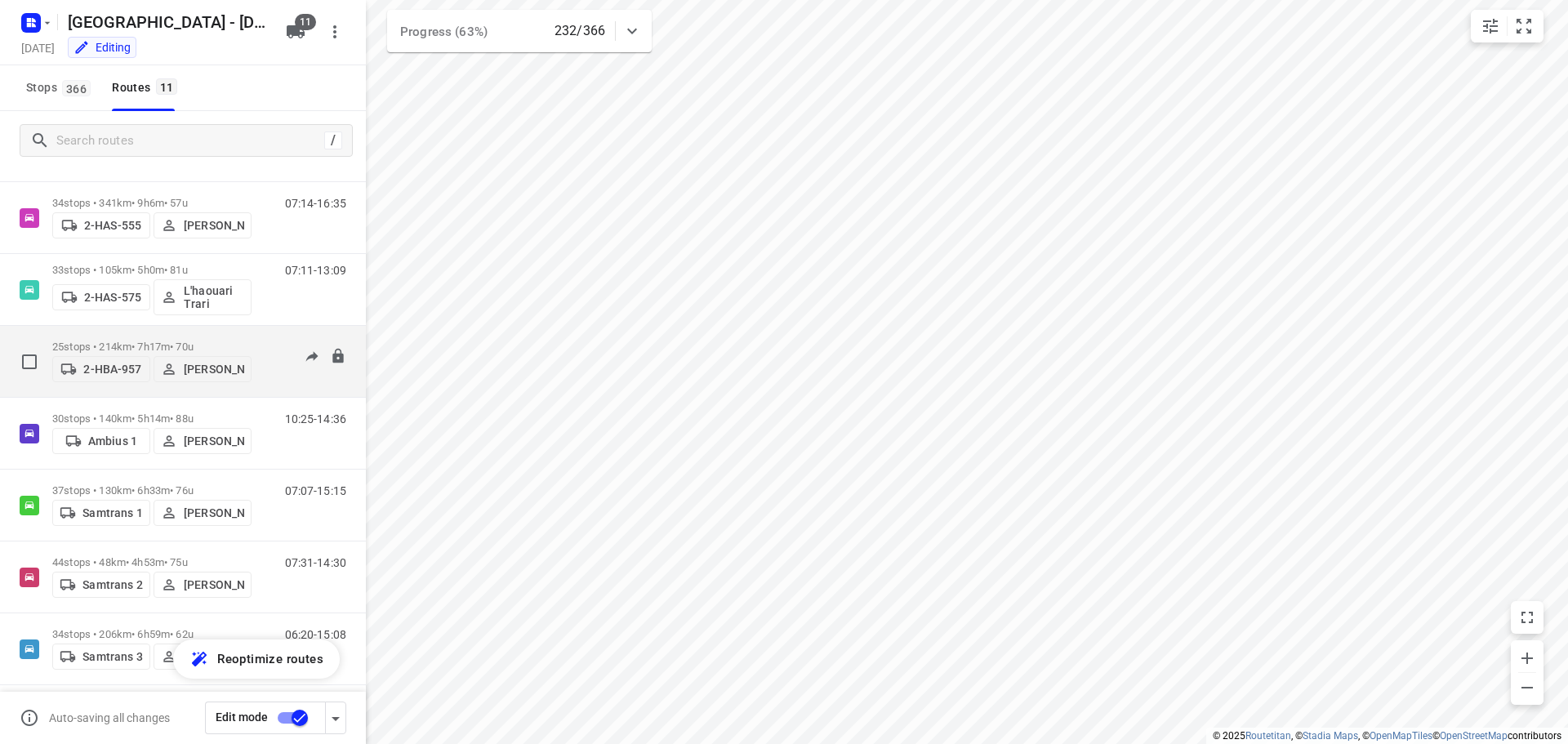
click at [117, 341] on p "25 stops • 214km • 7h17m • 70u" at bounding box center [152, 346] width 199 height 12
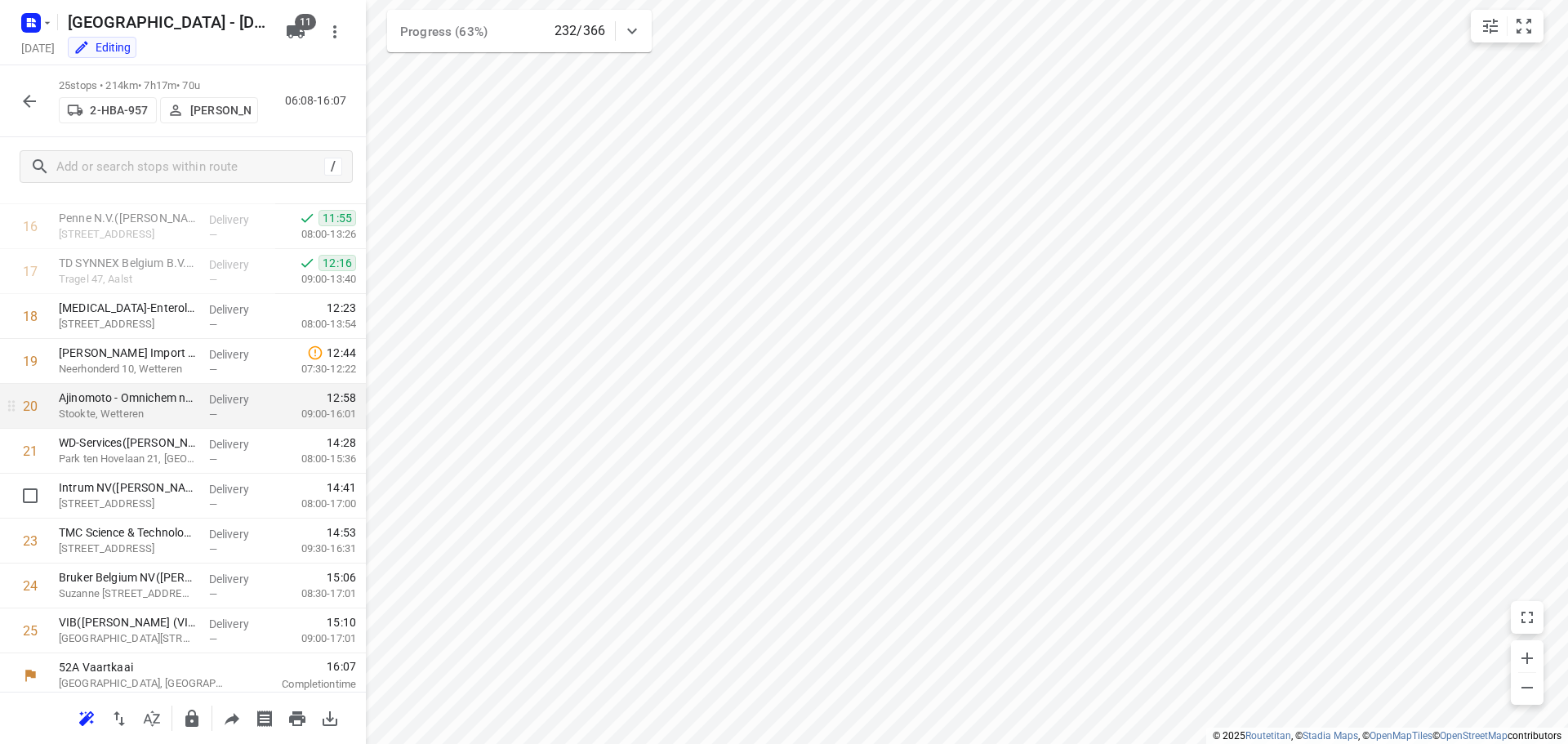
scroll to position [753, 0]
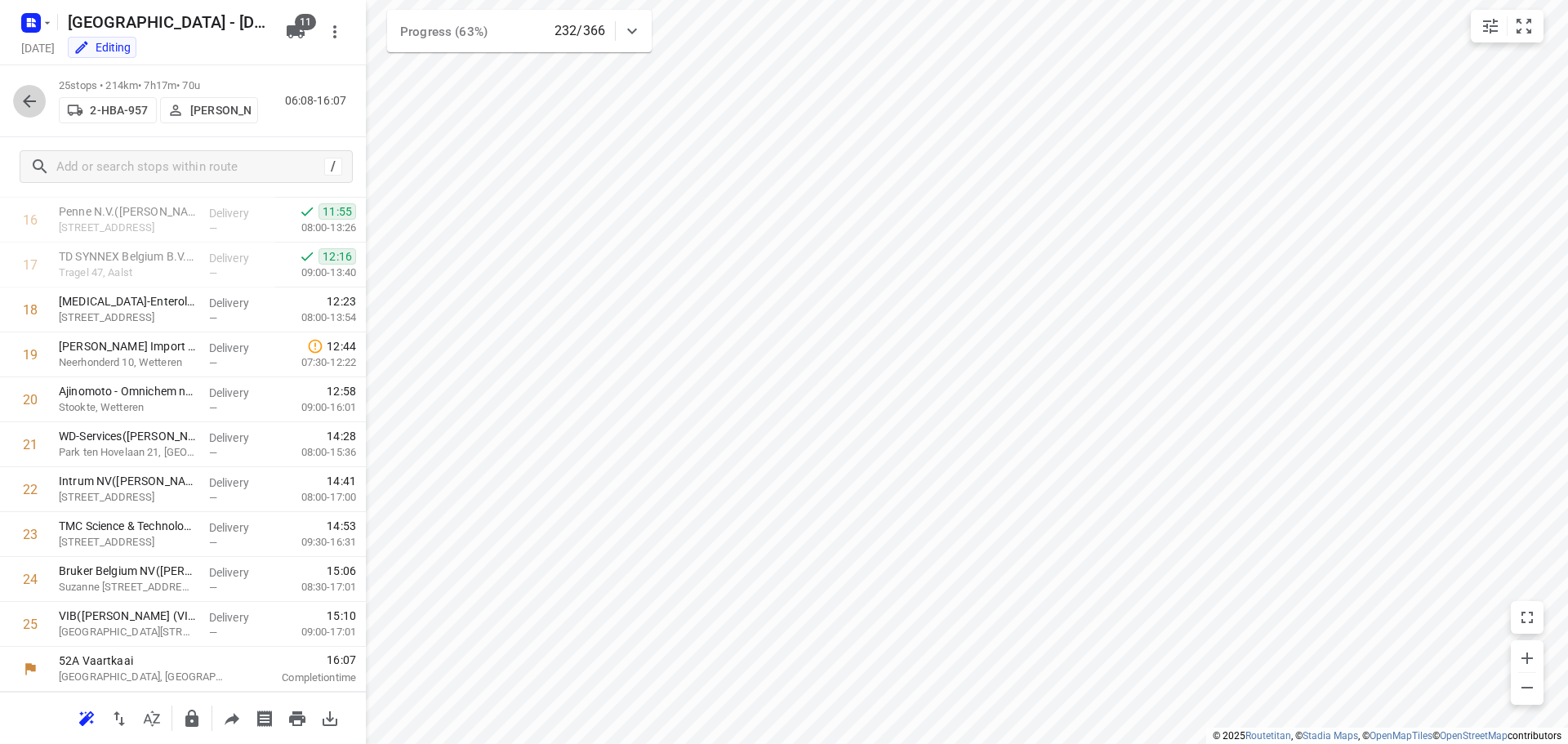
click at [28, 101] on icon "button" at bounding box center [29, 101] width 13 height 13
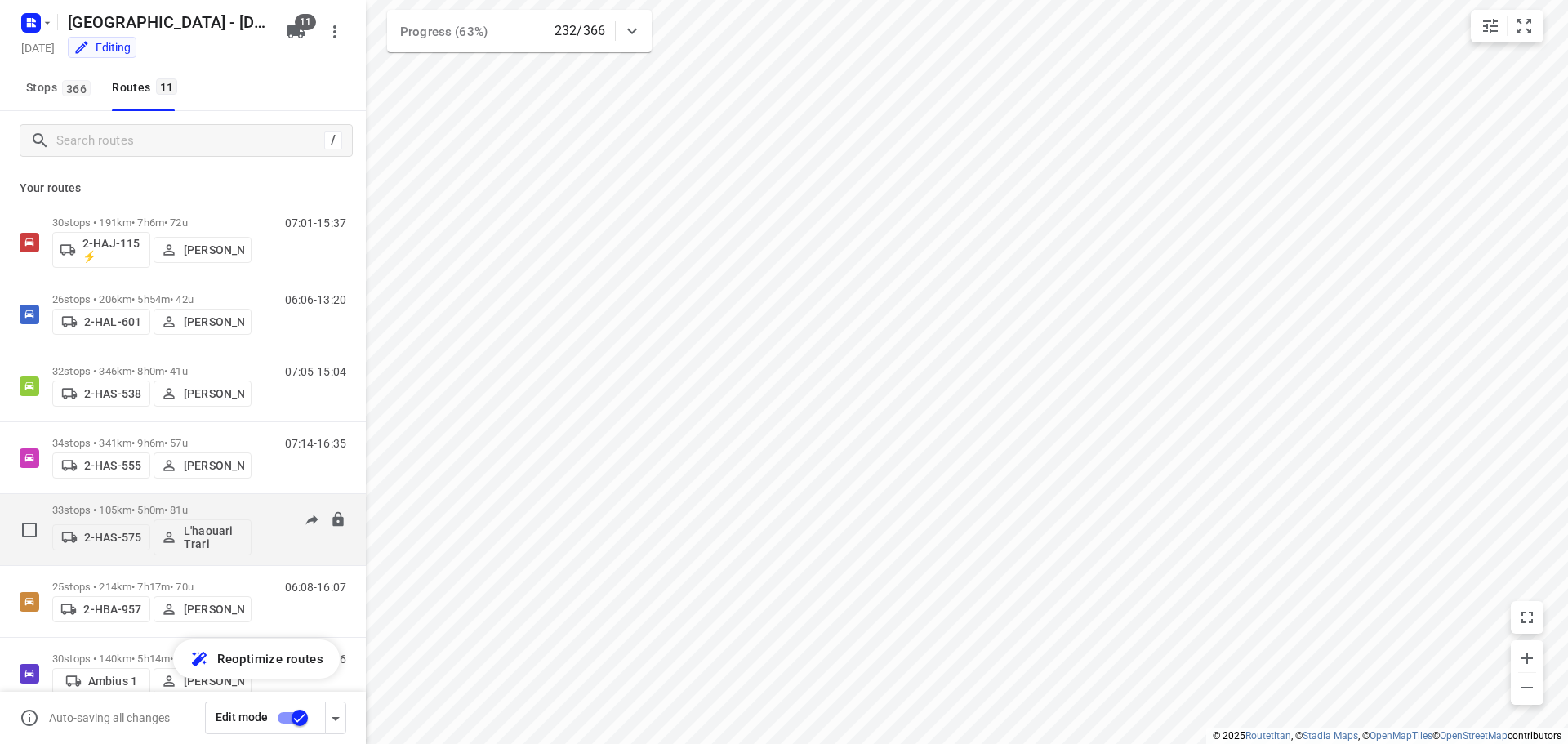
click at [127, 503] on p "33 stops • 105km • 5h0m • 81u" at bounding box center [152, 509] width 199 height 12
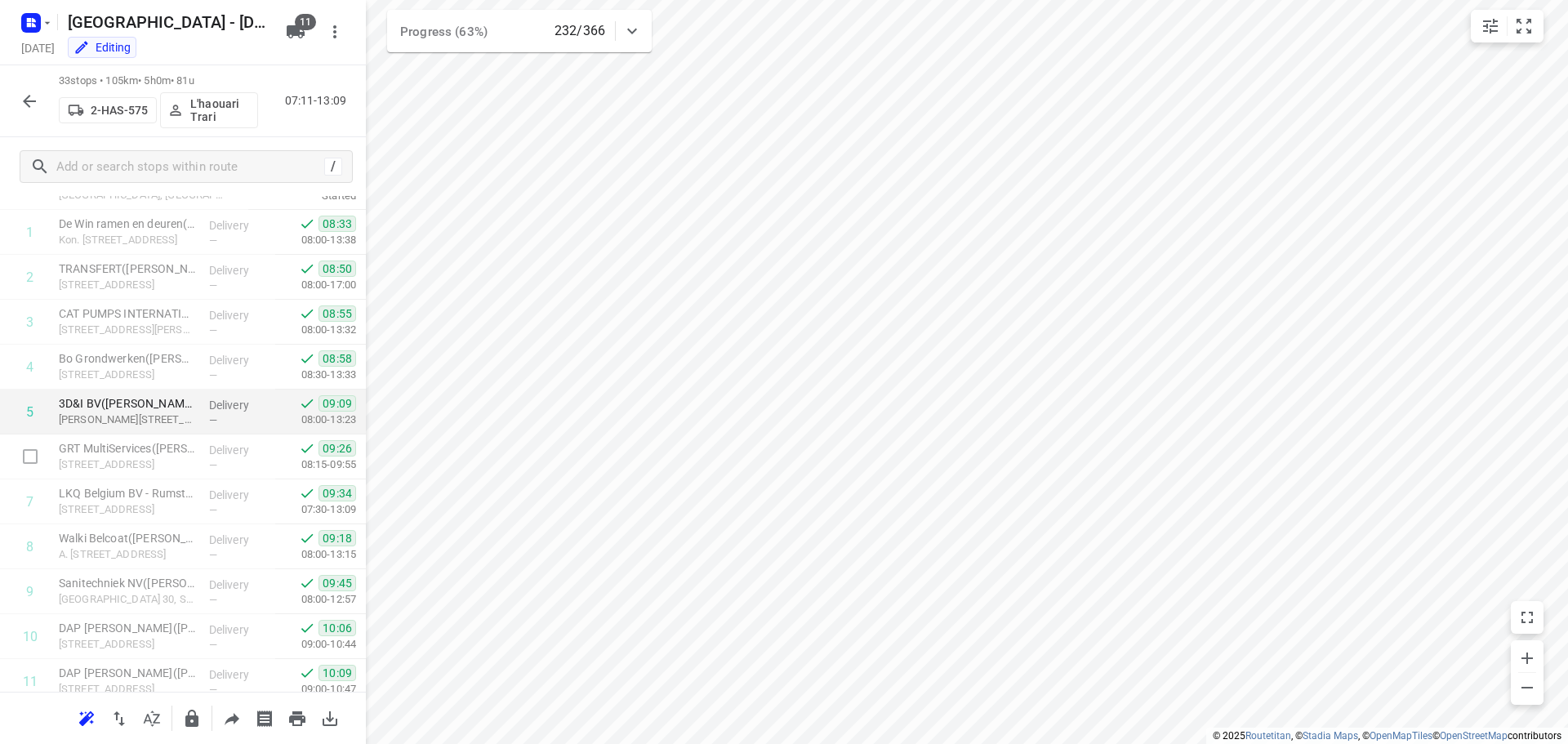
scroll to position [0, 0]
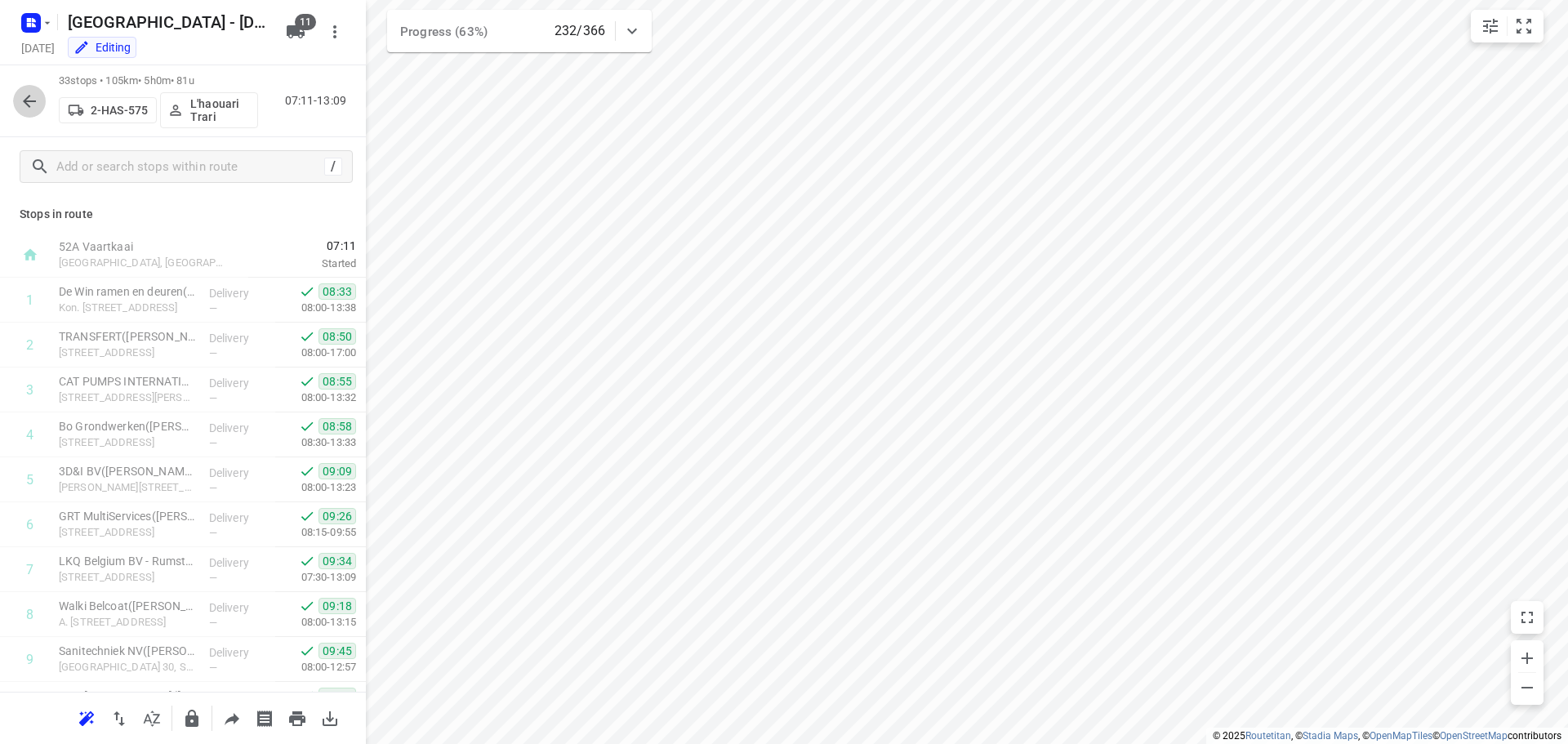
click at [28, 92] on icon "button" at bounding box center [30, 102] width 20 height 20
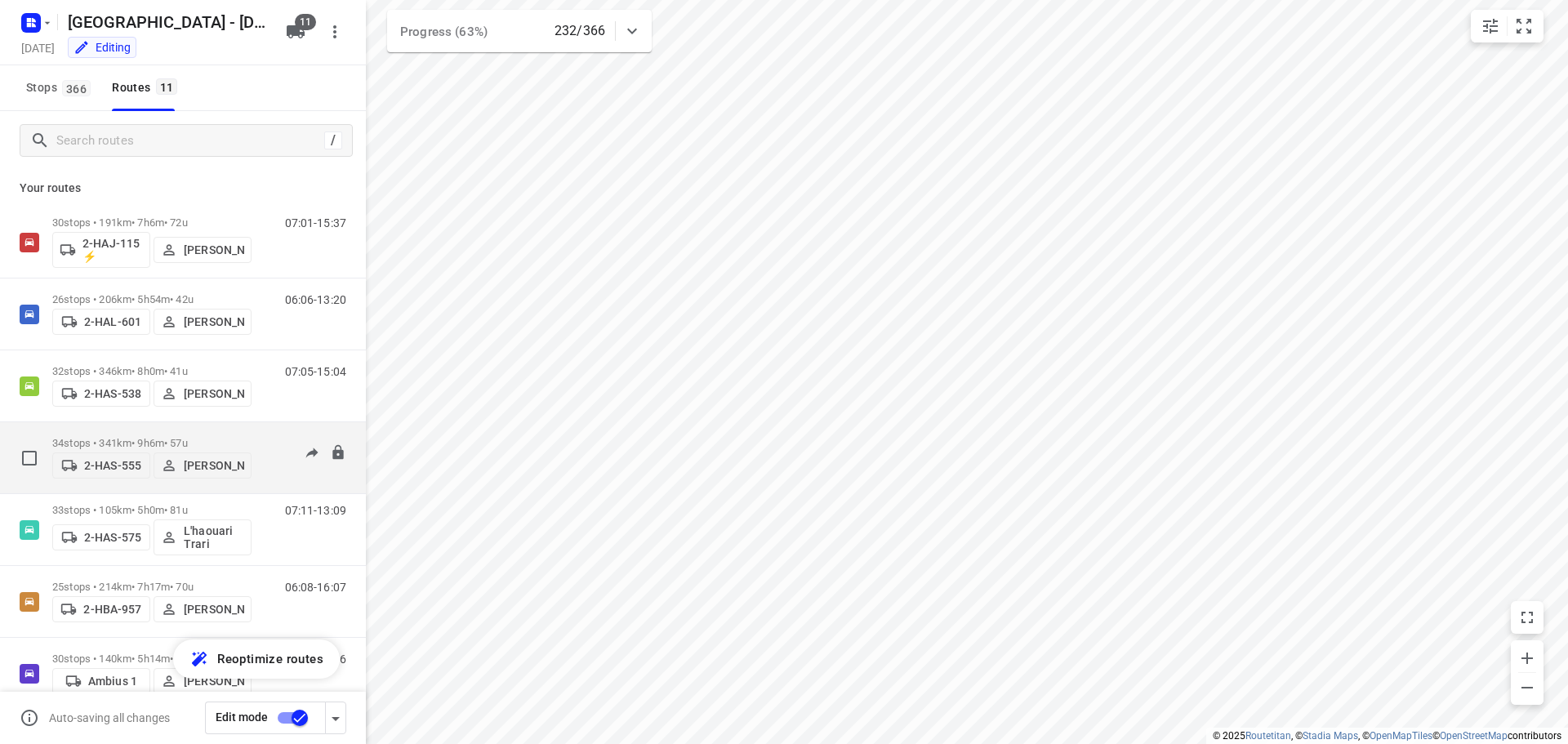
click at [120, 437] on p "34 stops • 341km • 9h6m • 57u" at bounding box center [152, 442] width 199 height 12
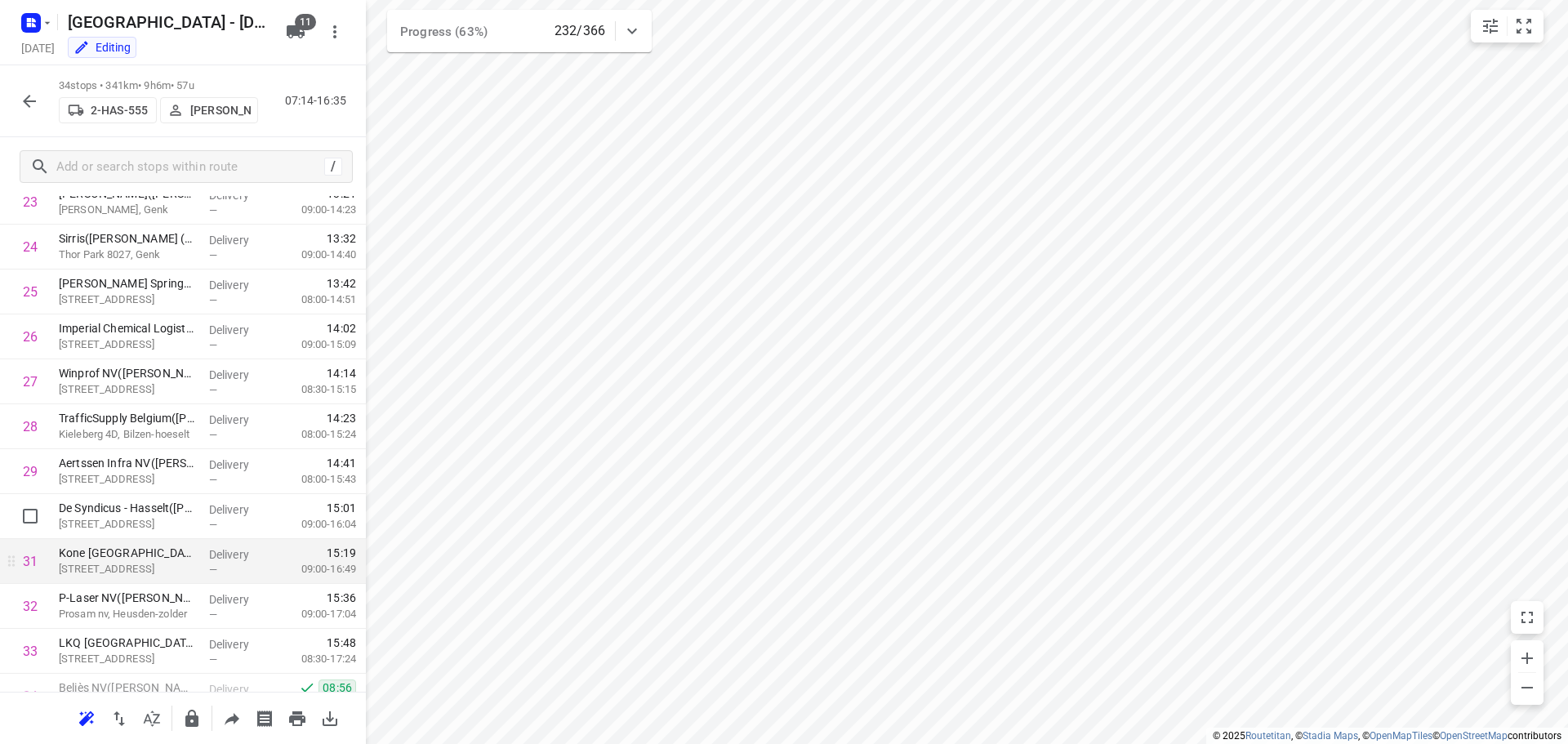
scroll to position [1157, 0]
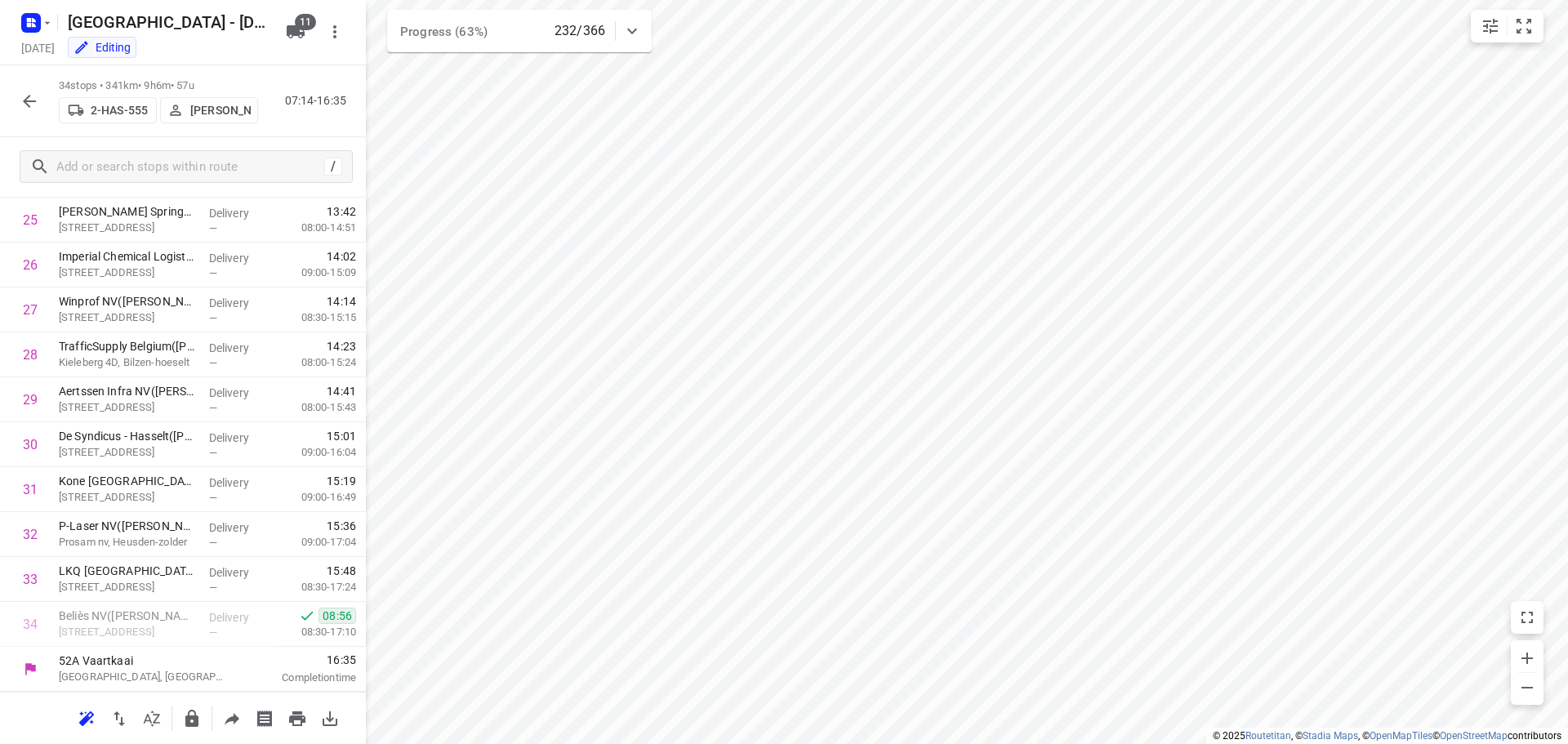
click at [30, 102] on icon "button" at bounding box center [30, 102] width 20 height 20
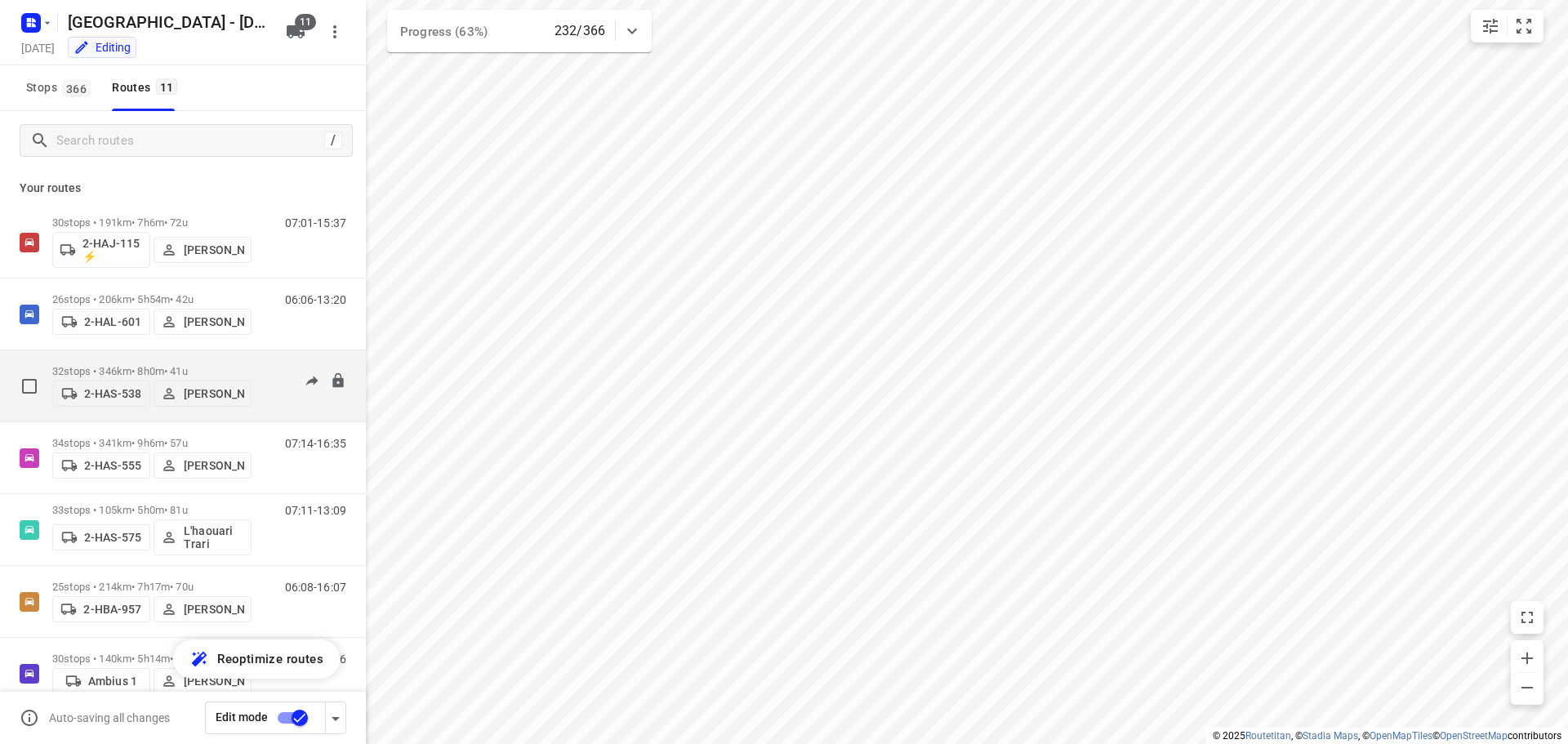
click at [116, 365] on p "32 stops • 346km • 8h0m • 41u" at bounding box center [152, 371] width 199 height 12
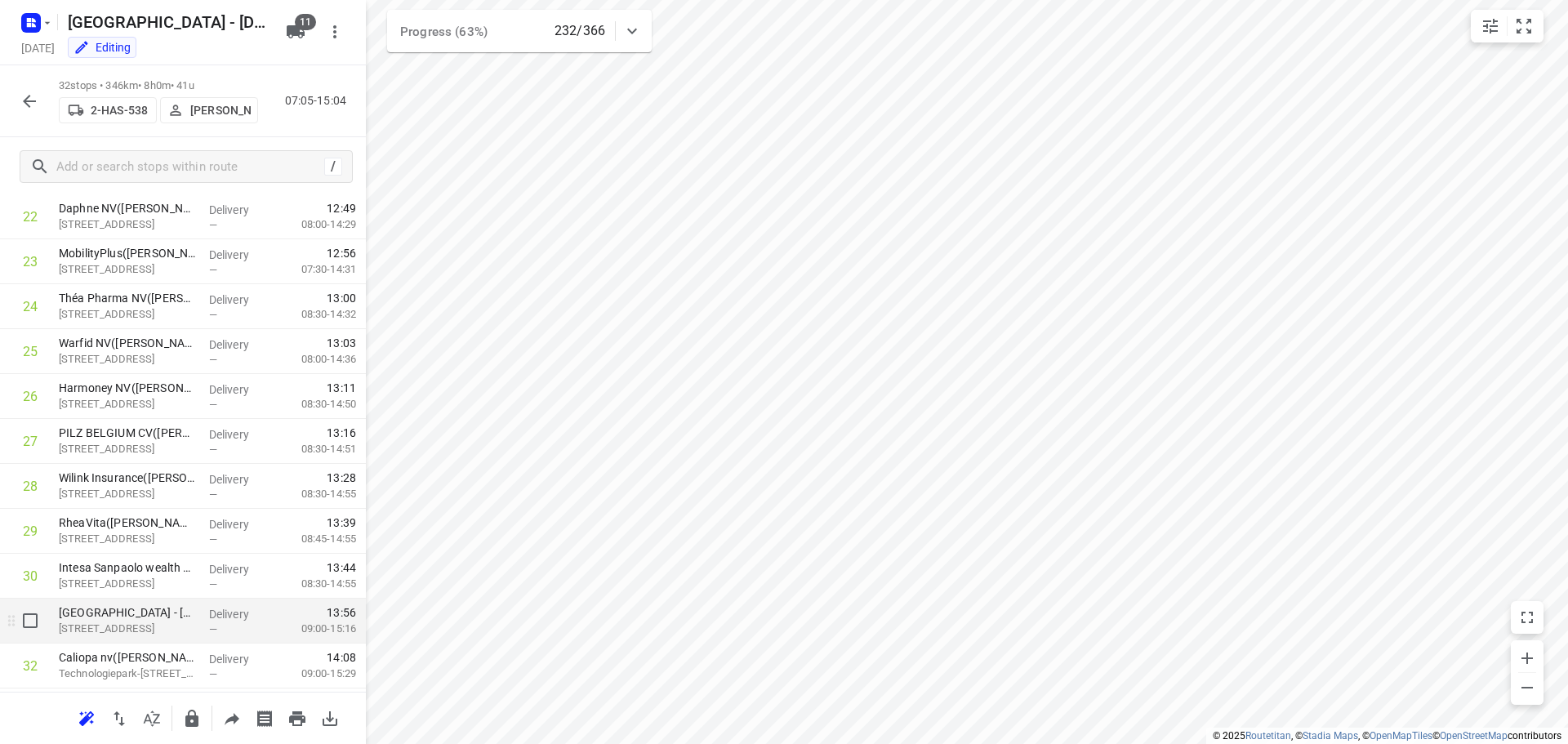
scroll to position [1067, 0]
click at [29, 102] on icon "button" at bounding box center [30, 102] width 20 height 20
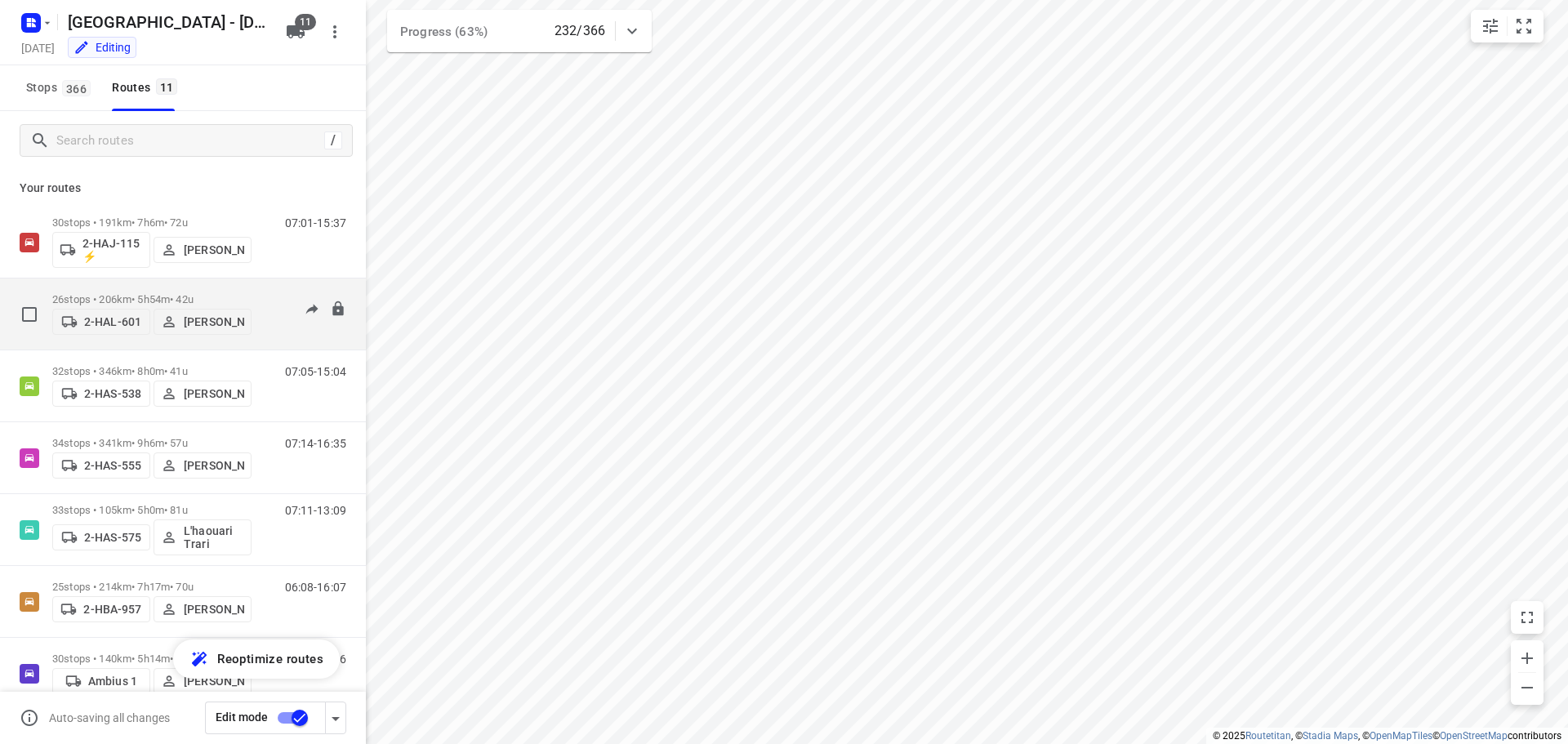
click at [124, 293] on p "26 stops • 206km • 5h54m • 42u" at bounding box center [152, 299] width 199 height 12
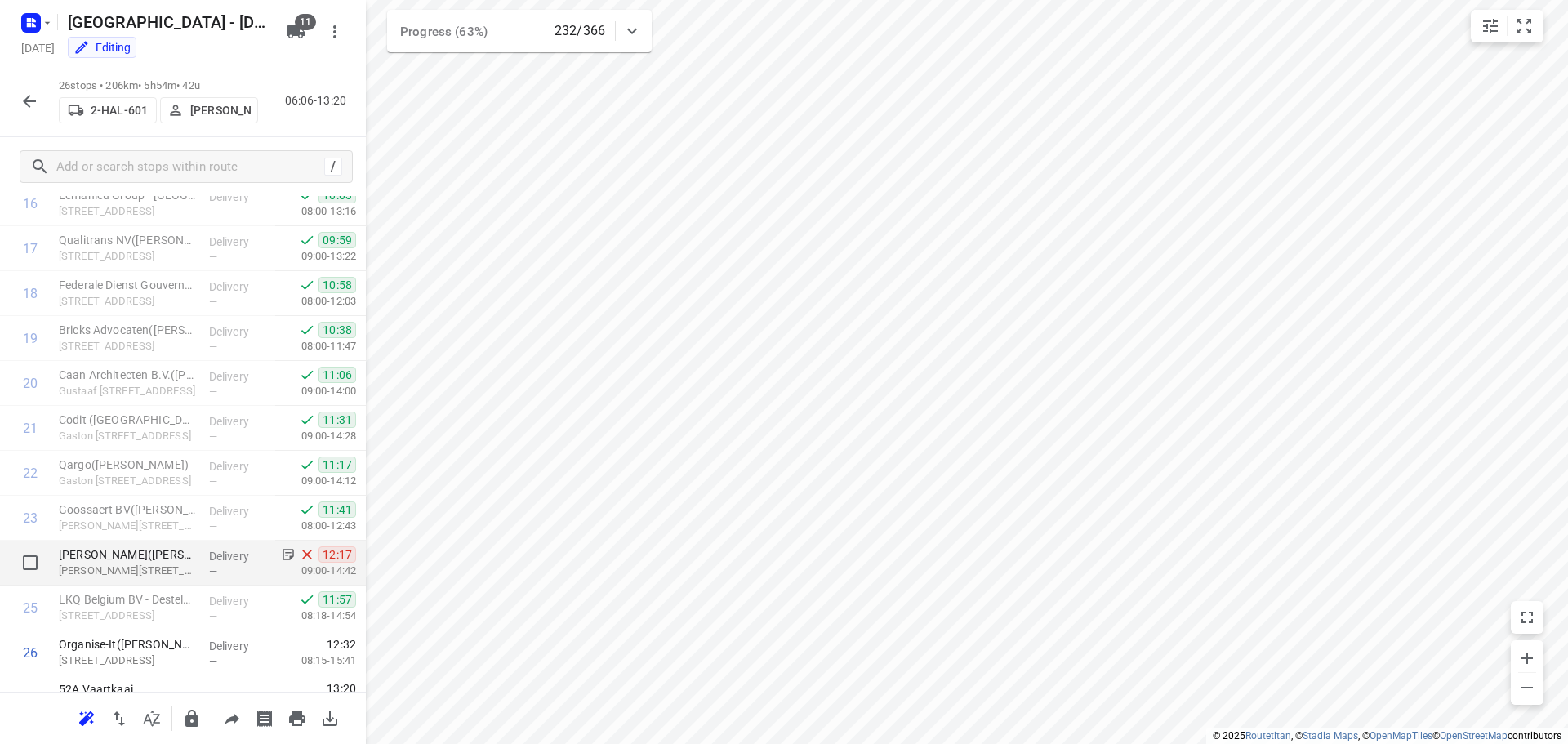
scroll to position [799, 0]
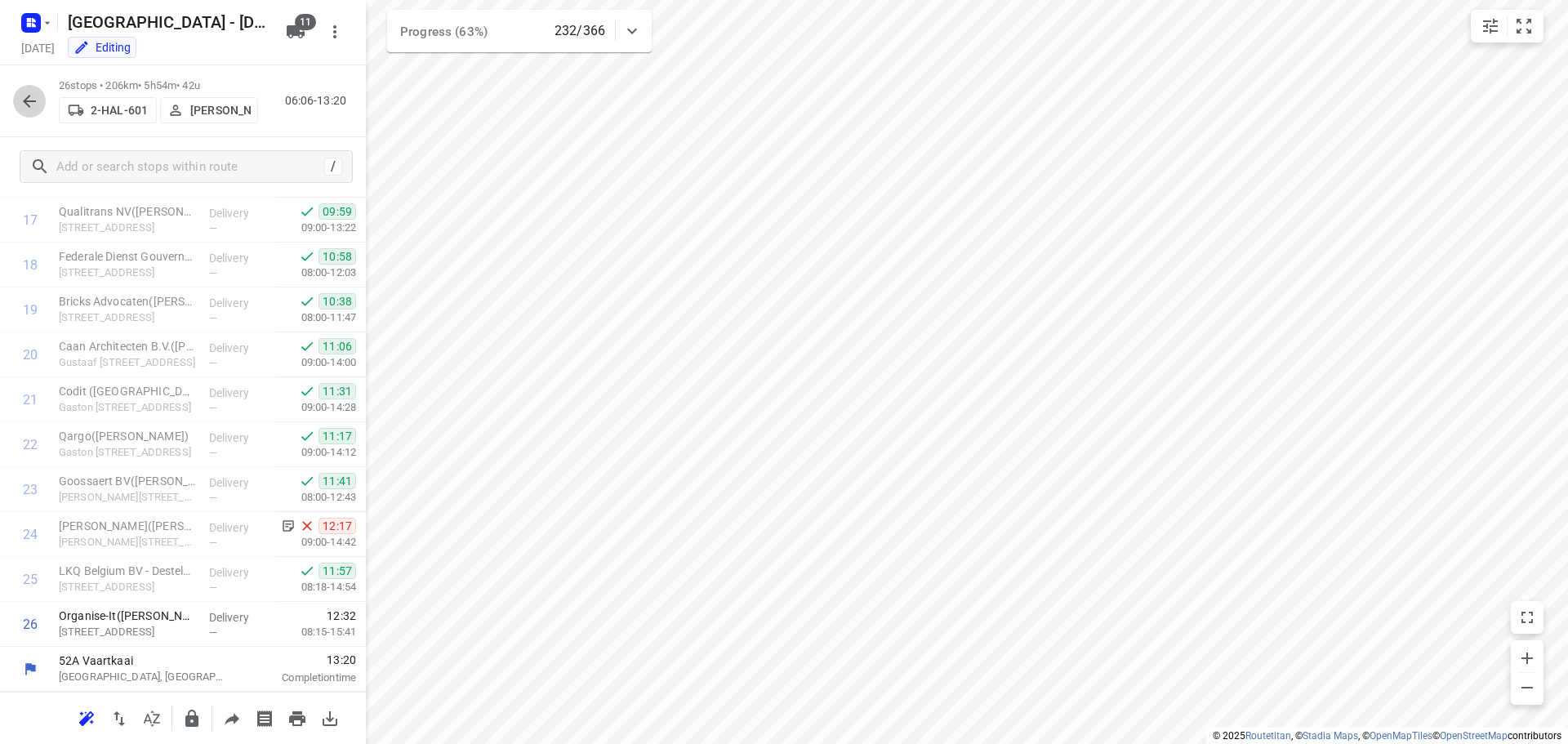
click at [24, 101] on icon "button" at bounding box center [29, 101] width 13 height 13
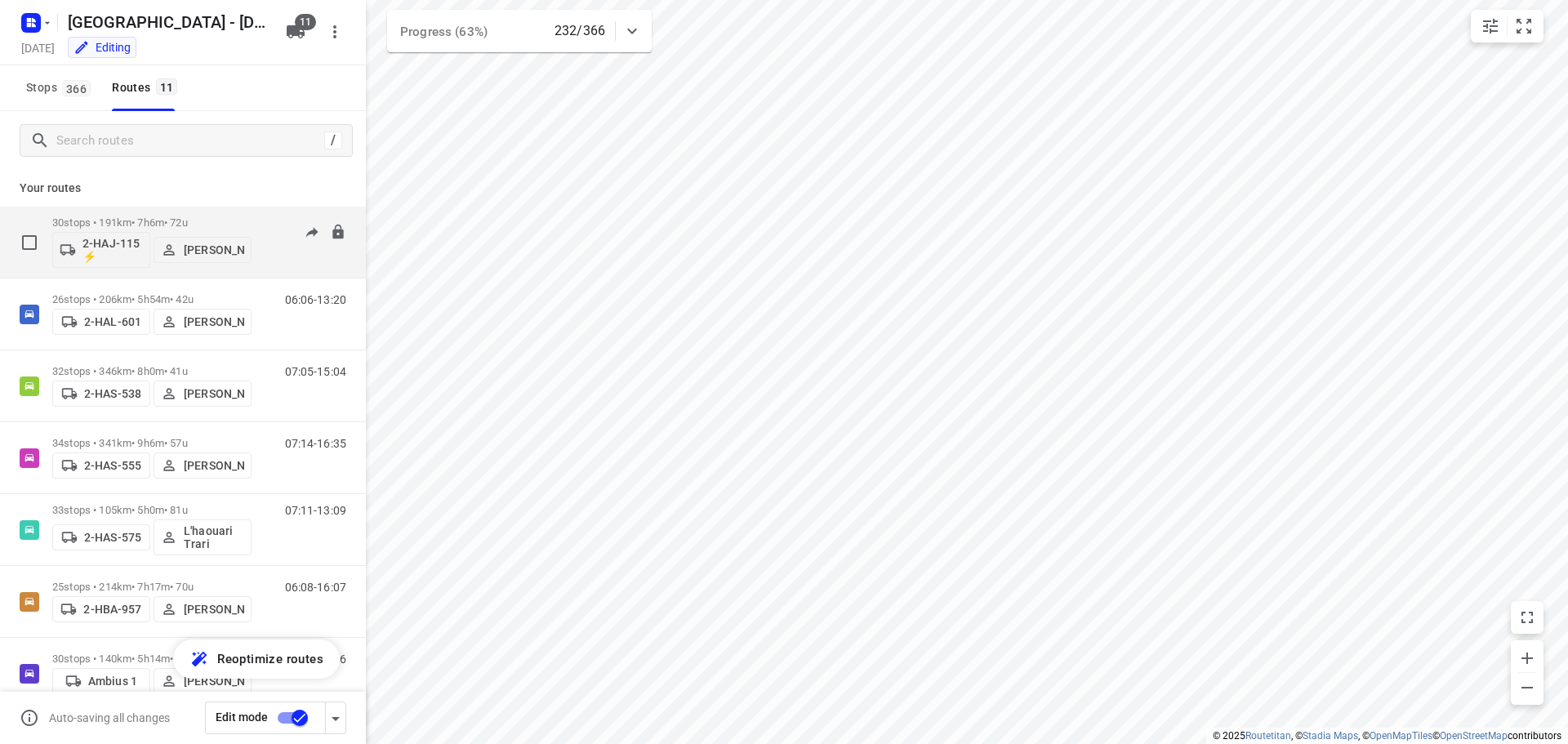
click at [115, 216] on p "30 stops • 191km • 7h6m • 72u" at bounding box center [152, 222] width 199 height 12
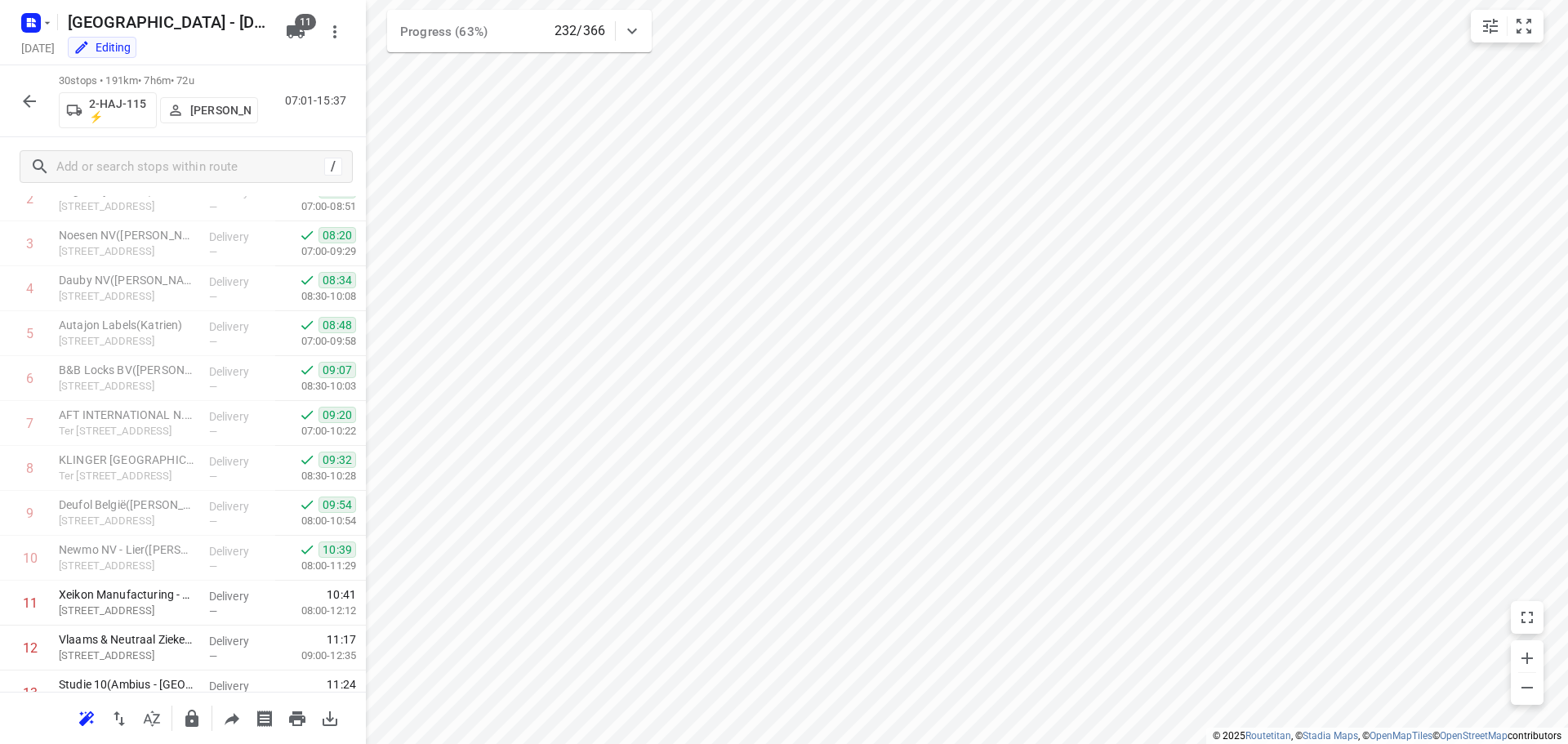
scroll to position [80, 0]
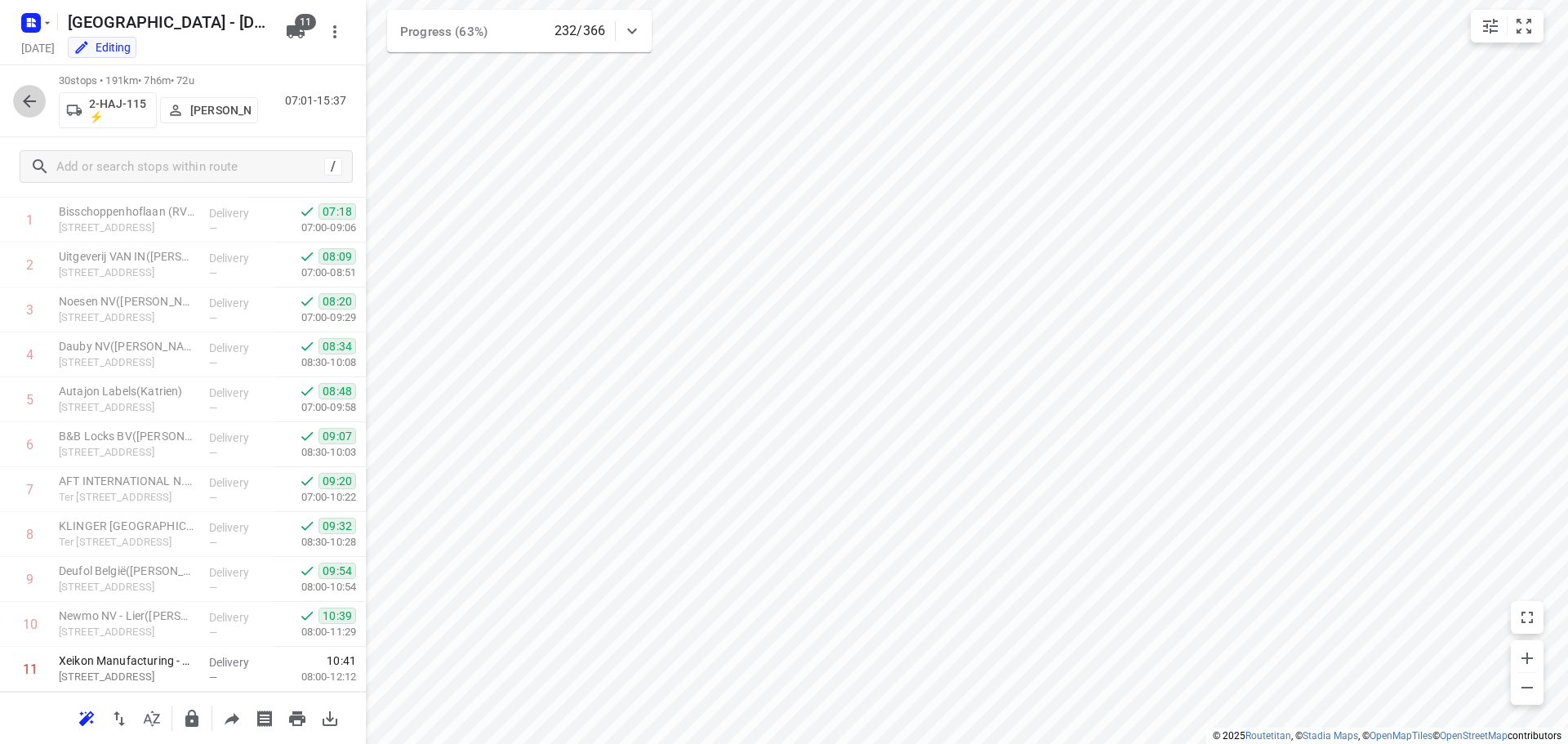
click at [25, 101] on icon "button" at bounding box center [29, 101] width 13 height 13
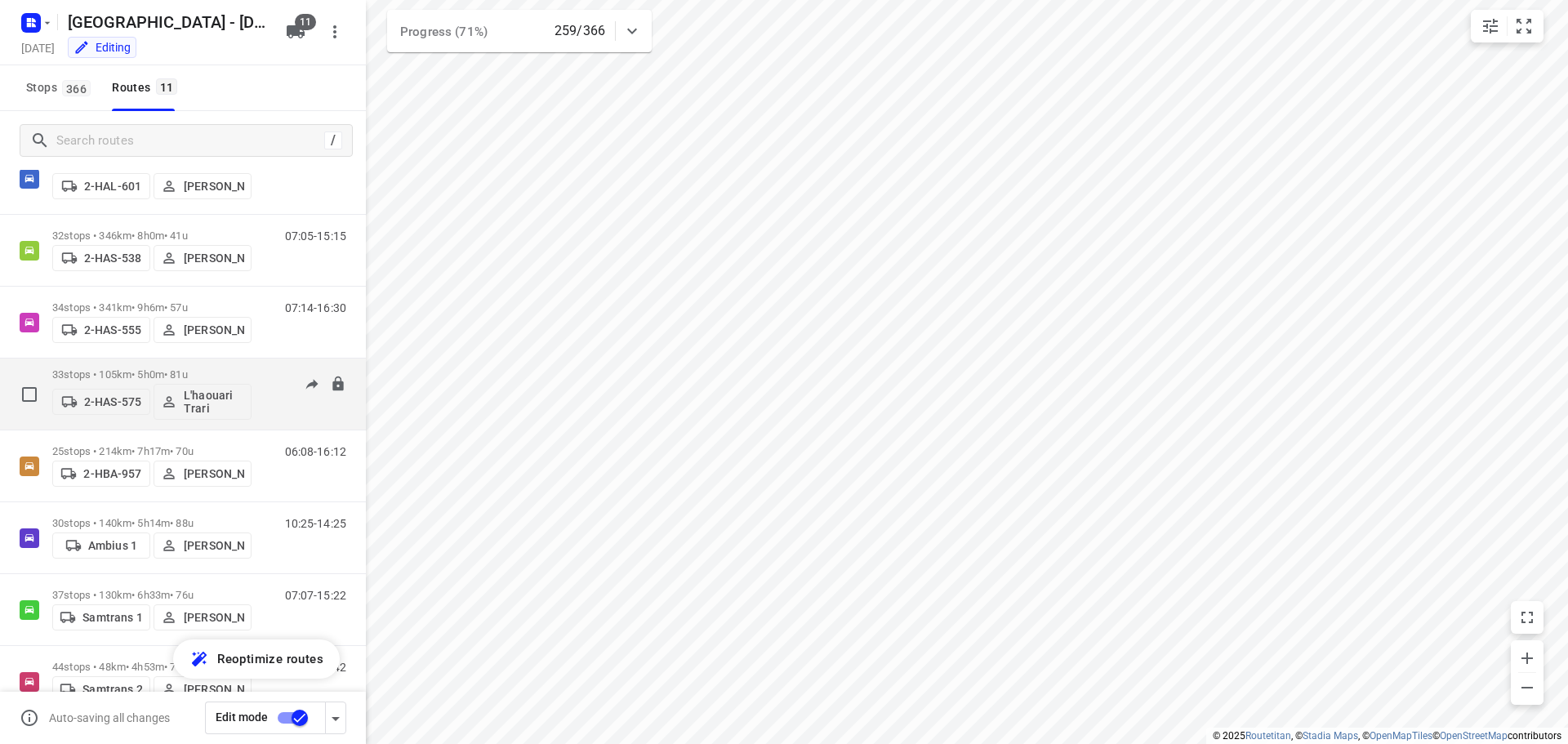
scroll to position [322, 0]
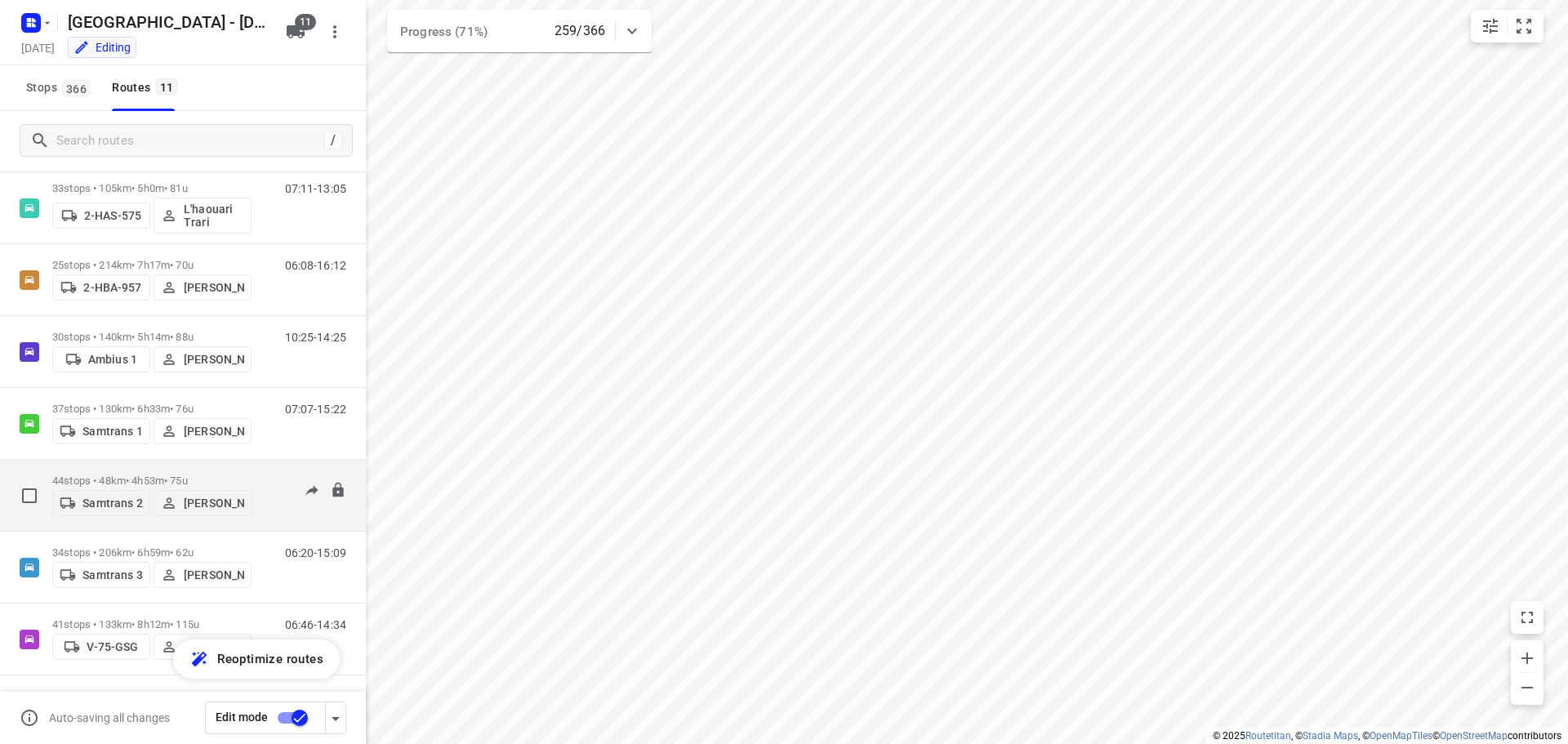
click at [112, 466] on div "44 stops • 48km • 4h53m • 75u Samtrans 2 [PERSON_NAME]" at bounding box center [152, 495] width 199 height 58
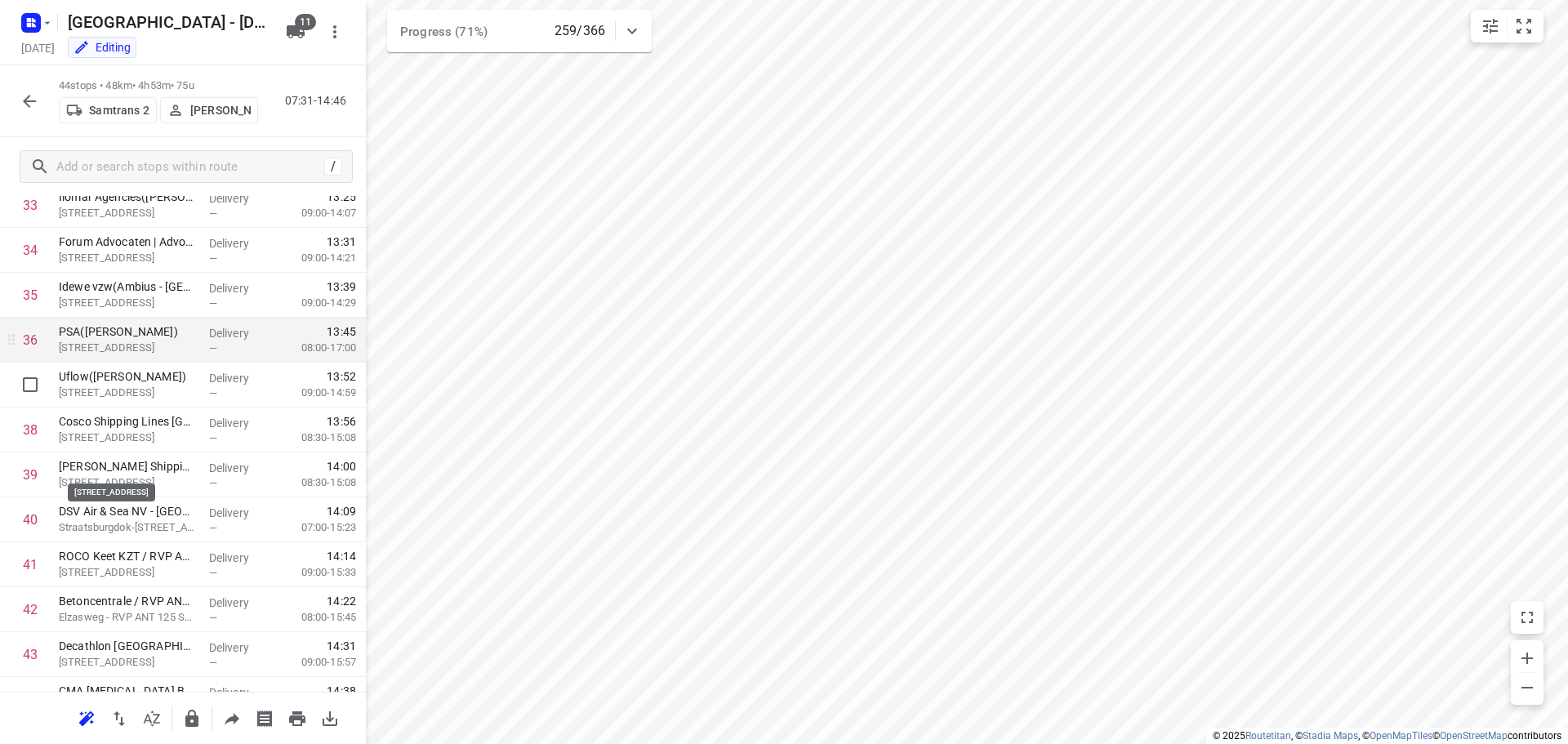
scroll to position [1606, 0]
